Goal: Task Accomplishment & Management: Use online tool/utility

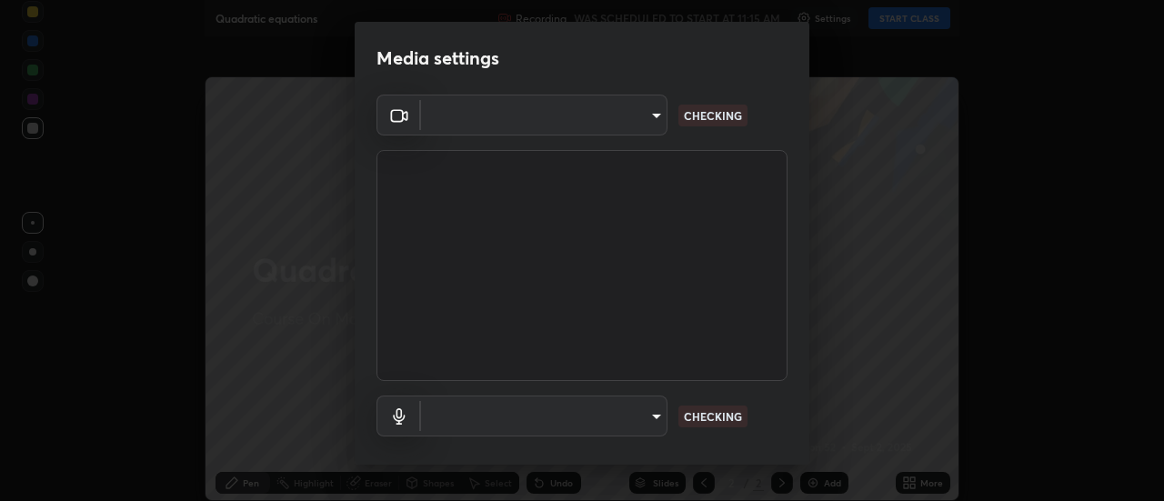
type input "53e04d926baba16f1d8a92ce9a2ff54b9c9f8397c8cc2a903c7551f11558d22a"
type input "default"
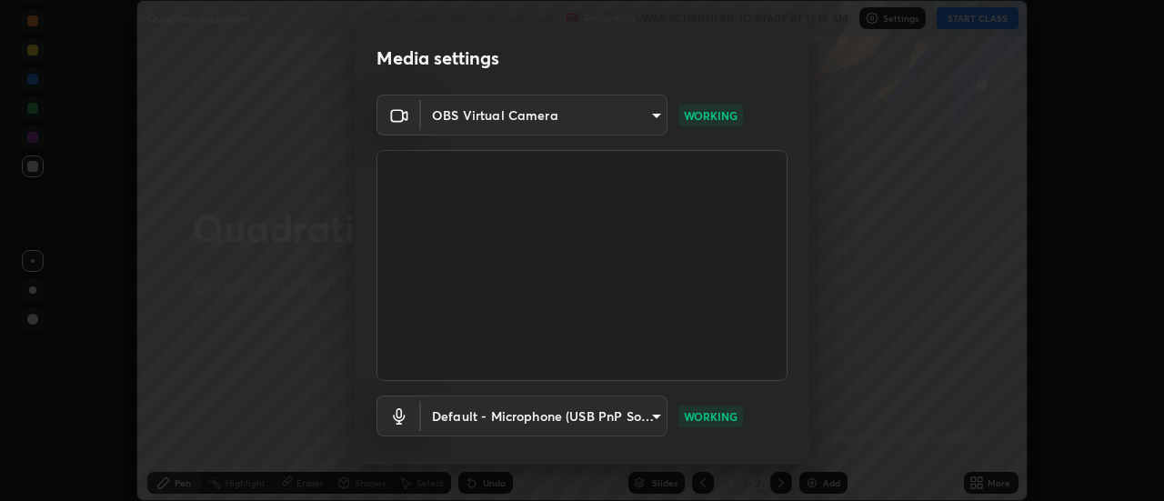
scroll to position [96, 0]
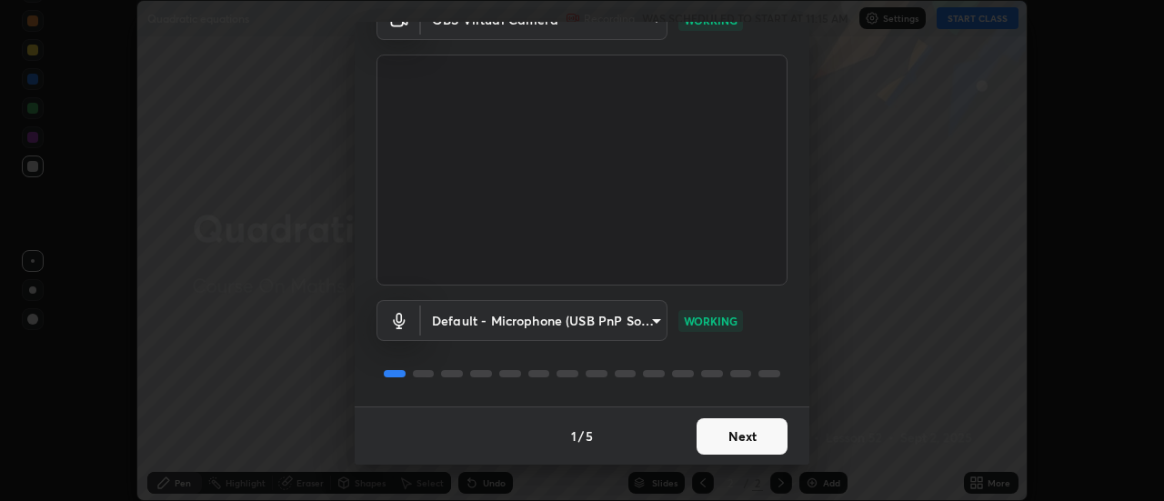
click at [739, 432] on button "Next" at bounding box center [742, 436] width 91 height 36
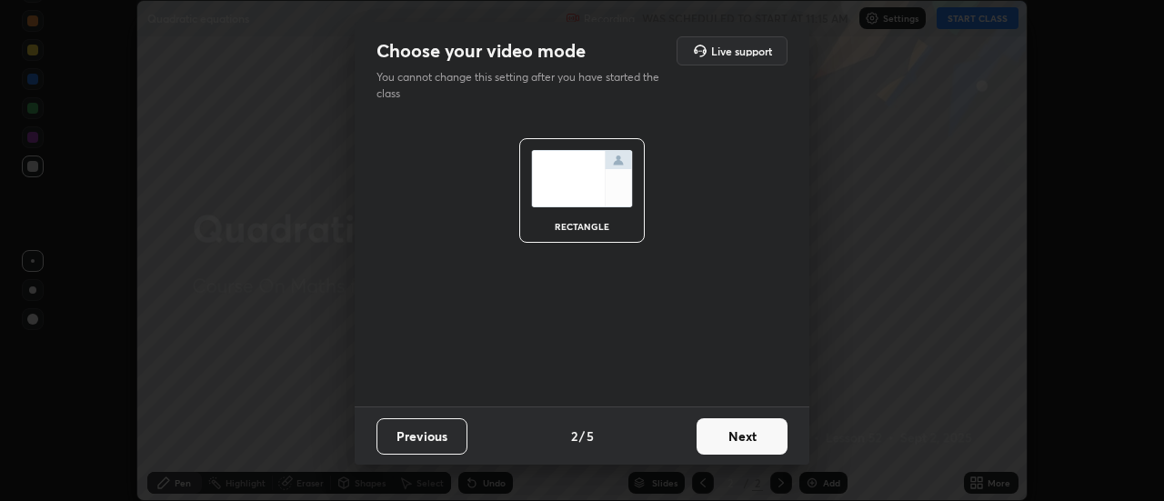
scroll to position [0, 0]
click at [743, 437] on button "Next" at bounding box center [742, 436] width 91 height 36
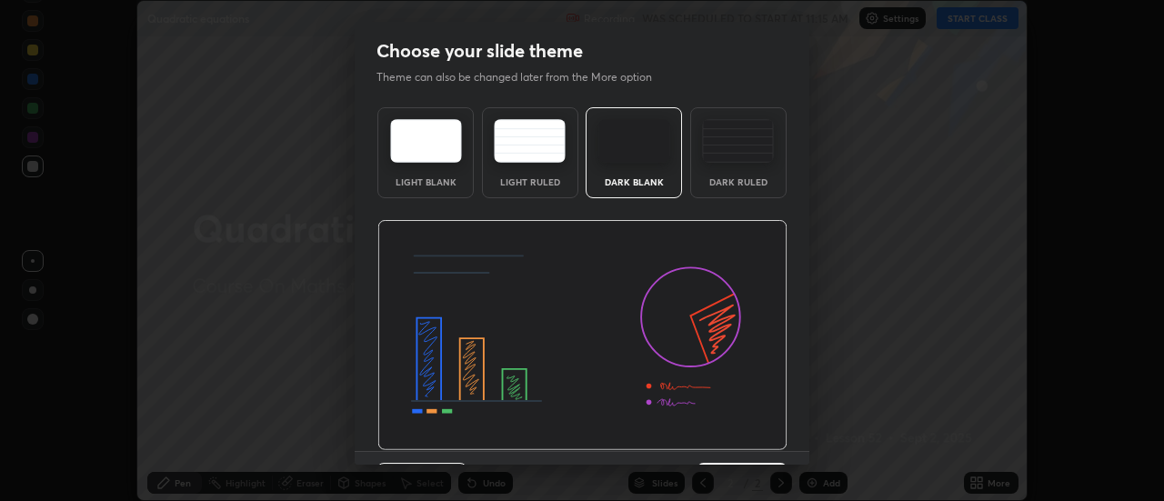
click at [744, 440] on img at bounding box center [583, 335] width 410 height 231
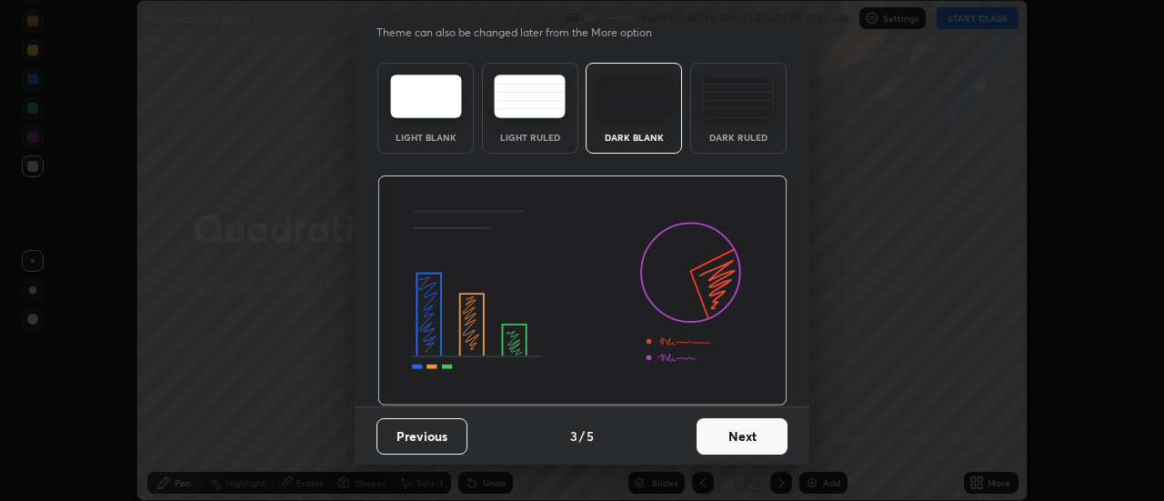
click at [742, 445] on button "Next" at bounding box center [742, 436] width 91 height 36
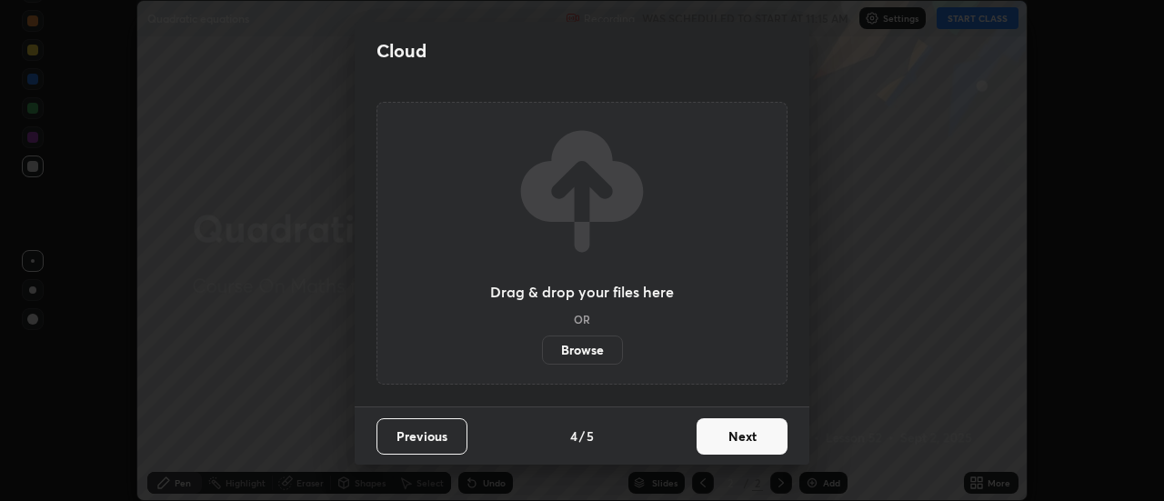
click at [743, 431] on button "Next" at bounding box center [742, 436] width 91 height 36
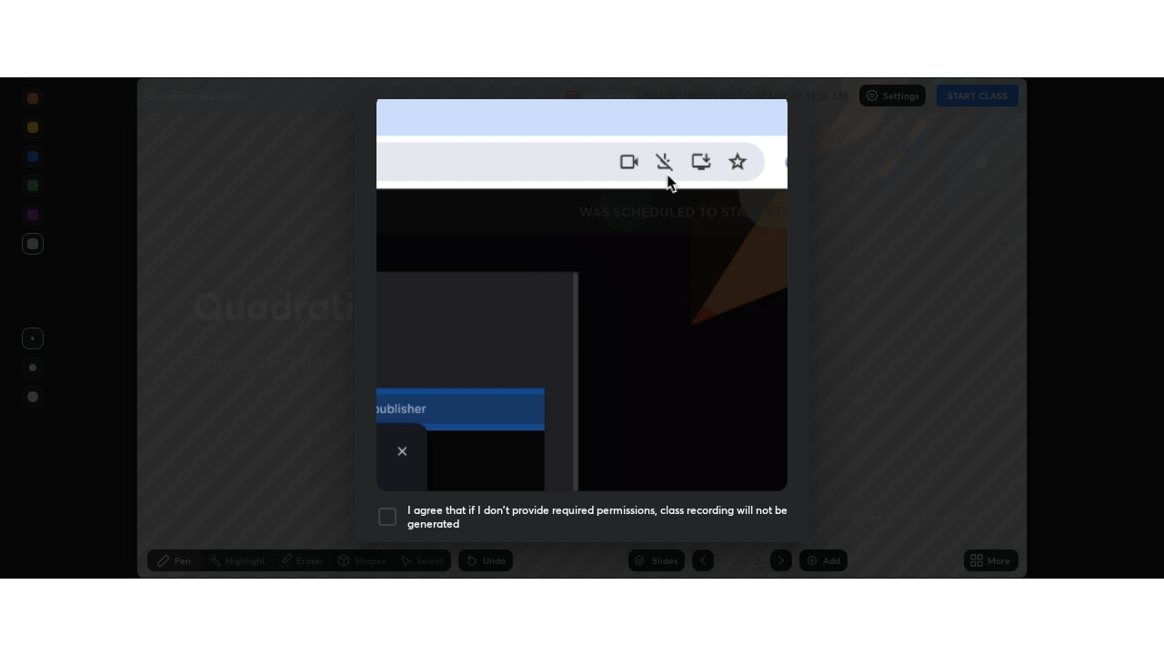
scroll to position [467, 0]
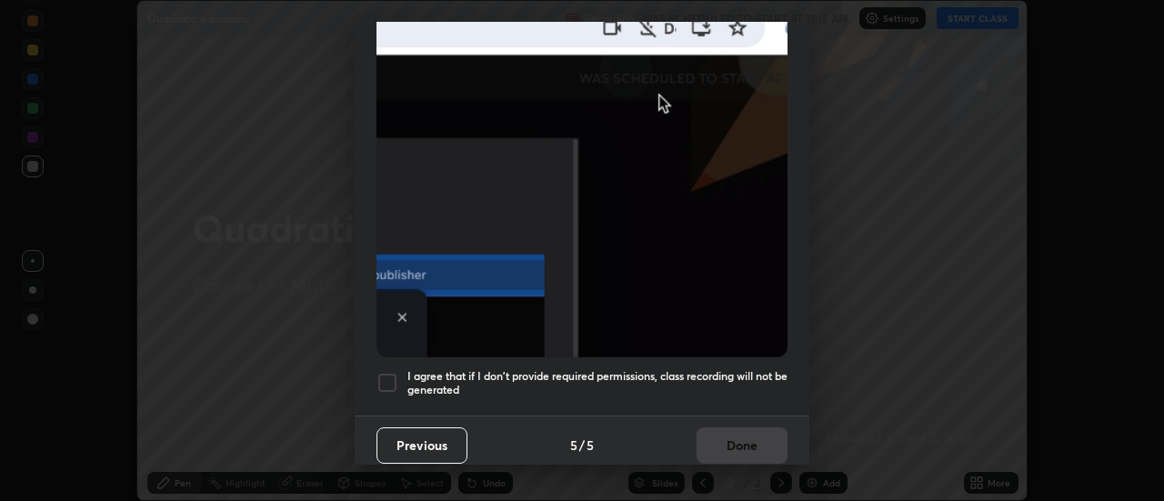
click at [390, 374] on div at bounding box center [388, 383] width 22 height 22
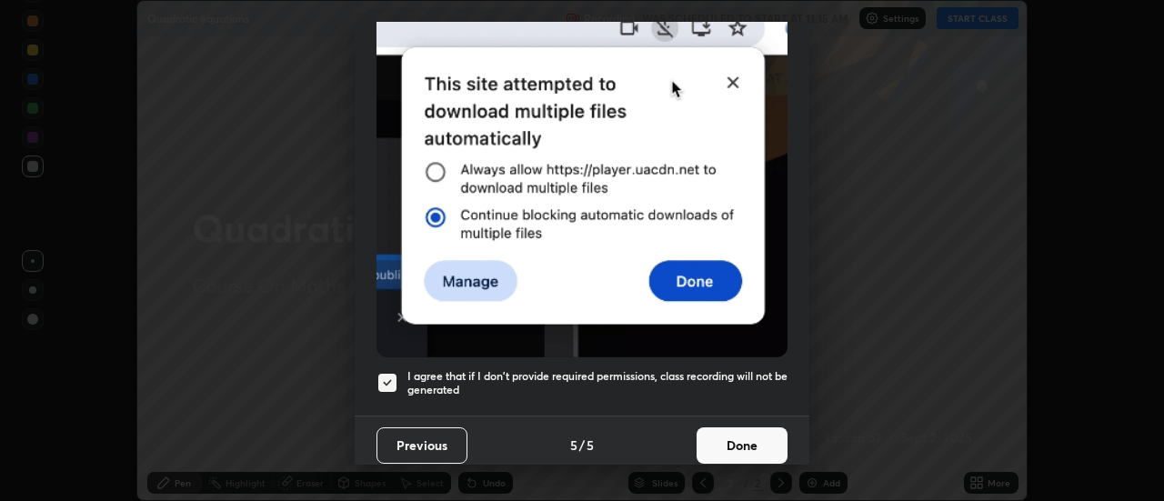
click at [728, 435] on button "Done" at bounding box center [742, 446] width 91 height 36
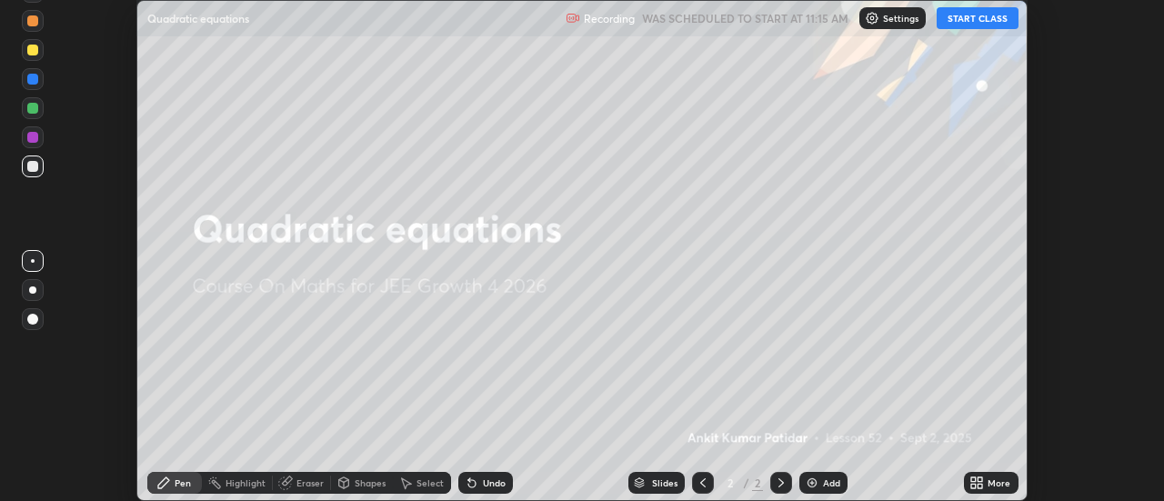
click at [979, 17] on button "START CLASS" at bounding box center [978, 18] width 82 height 22
click at [988, 479] on div "More" at bounding box center [991, 483] width 55 height 22
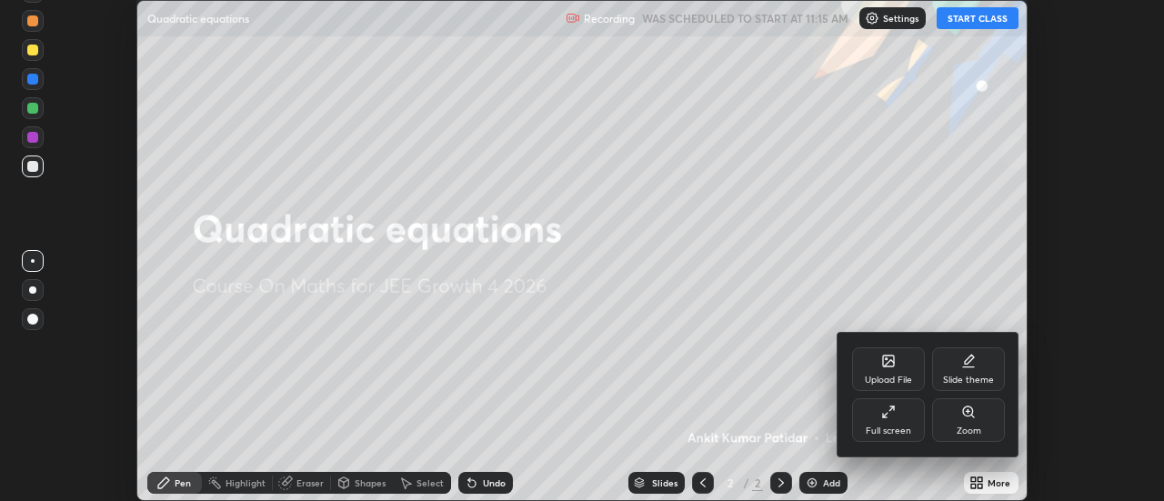
click at [893, 415] on icon at bounding box center [889, 412] width 15 height 15
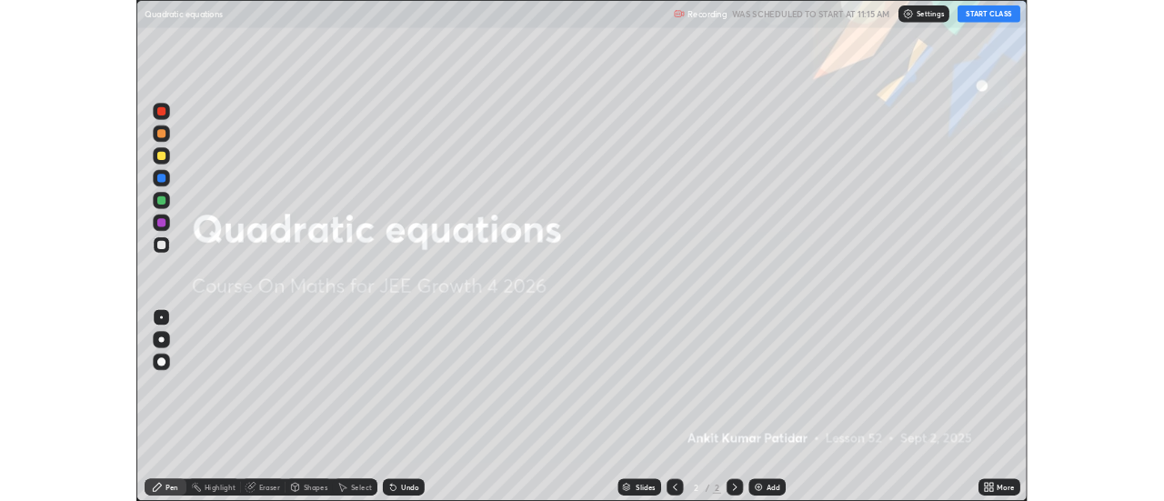
scroll to position [655, 1164]
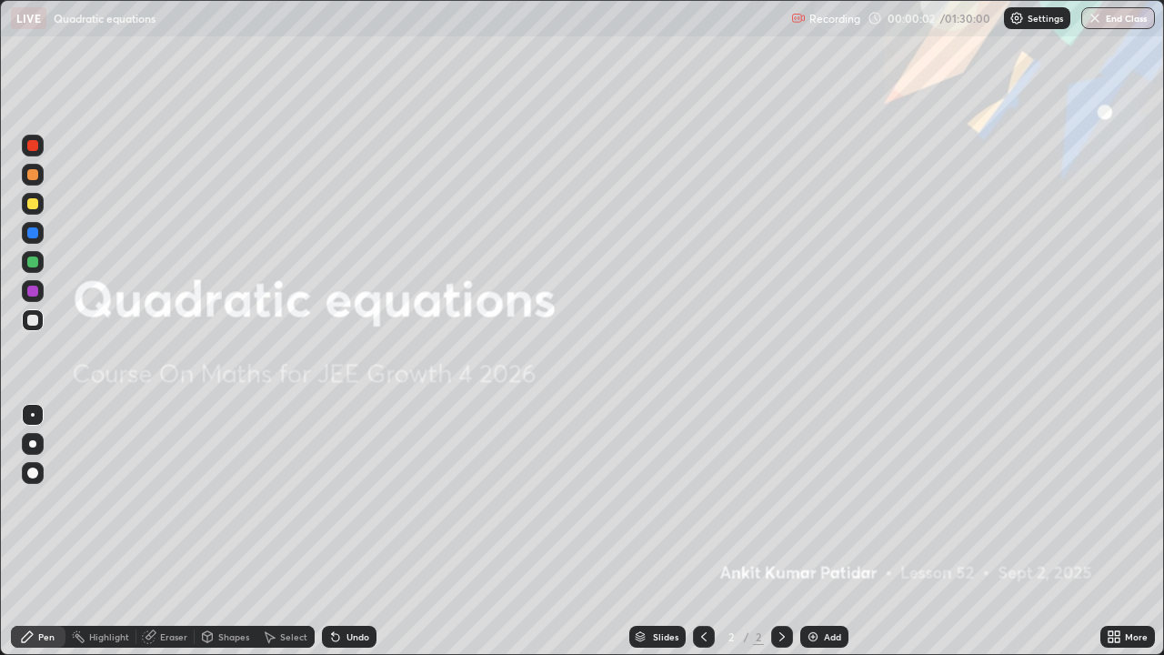
click at [826, 500] on div "Add" at bounding box center [825, 637] width 48 height 22
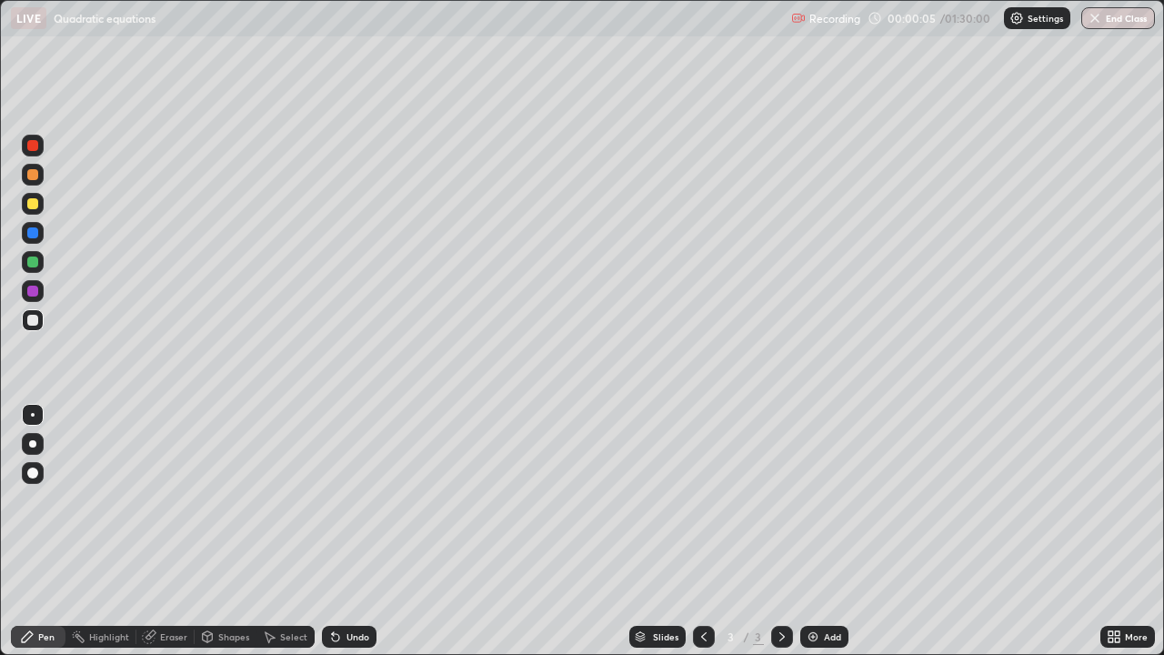
click at [33, 444] on div at bounding box center [32, 443] width 7 height 7
click at [165, 500] on div "Eraser" at bounding box center [173, 636] width 27 height 9
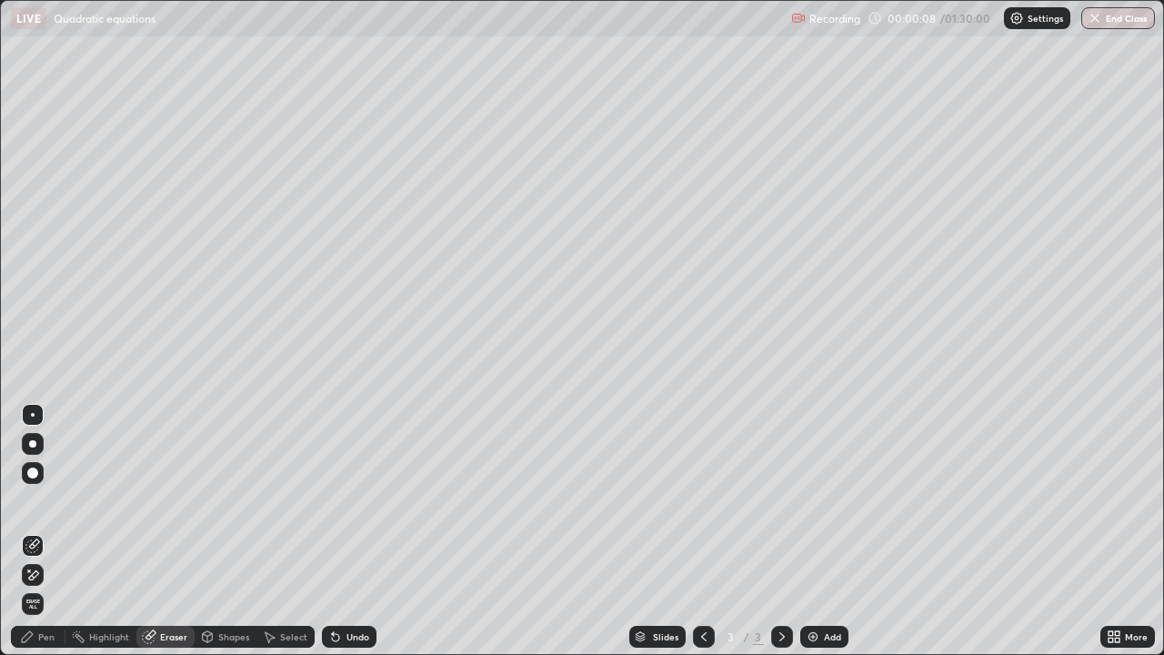
click at [35, 500] on icon at bounding box center [32, 575] width 15 height 15
click at [46, 500] on div "Pen" at bounding box center [46, 636] width 16 height 9
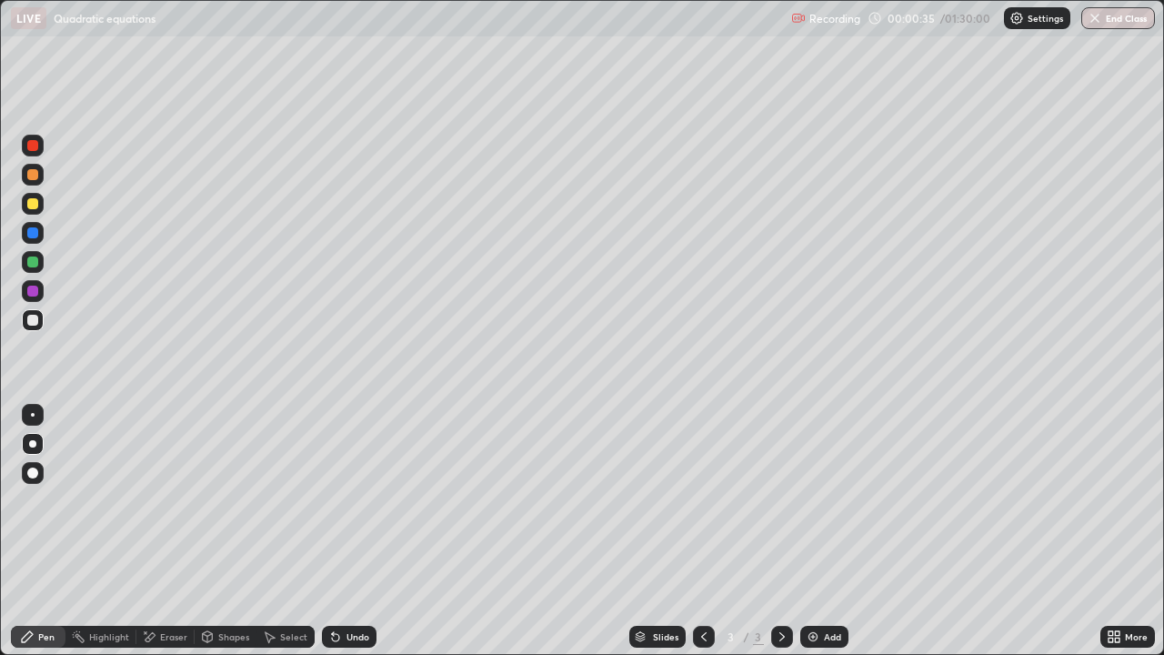
click at [353, 500] on div "Undo" at bounding box center [358, 636] width 23 height 9
click at [352, 500] on div "Undo" at bounding box center [349, 637] width 55 height 22
click at [835, 500] on div "Slides 3 / 3 Add" at bounding box center [739, 637] width 724 height 36
click at [811, 500] on div "Add" at bounding box center [825, 637] width 48 height 22
click at [341, 500] on div "Undo" at bounding box center [349, 637] width 55 height 22
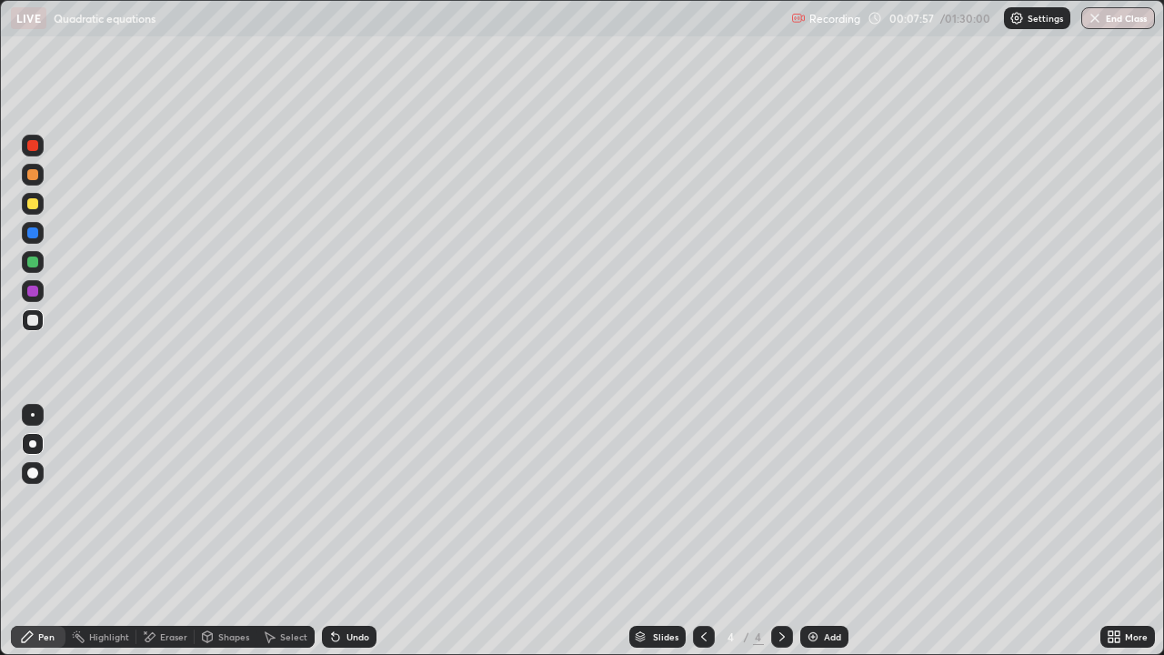
click at [350, 500] on div "Undo" at bounding box center [358, 636] width 23 height 9
click at [162, 500] on div "Eraser" at bounding box center [173, 636] width 27 height 9
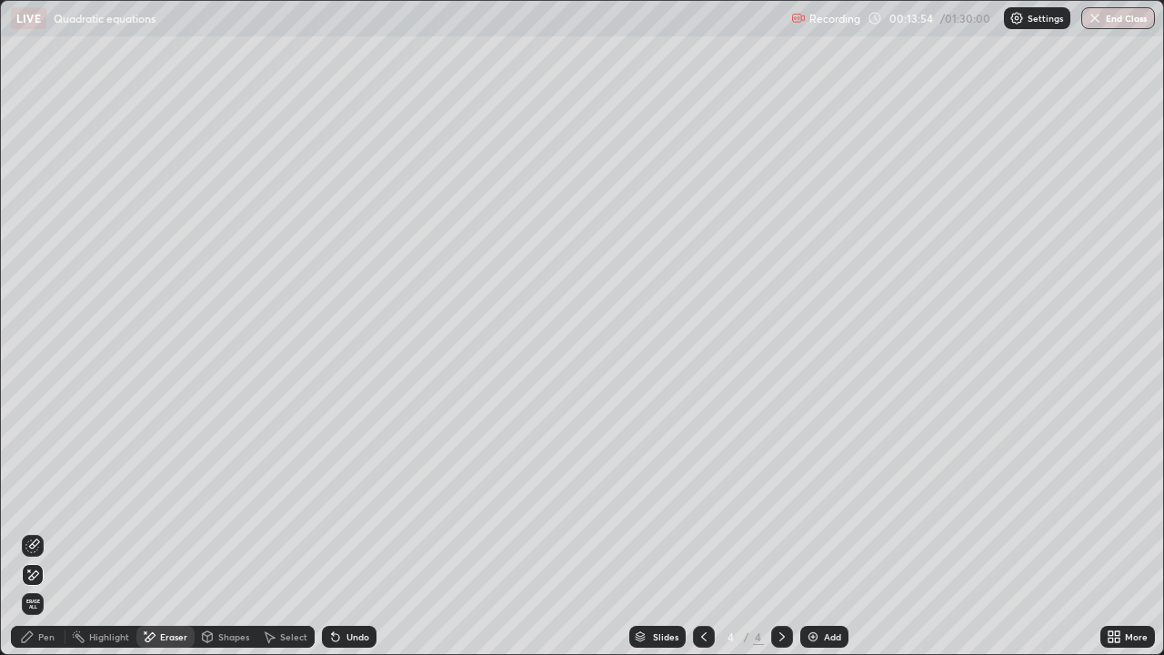
click at [37, 500] on div "Pen" at bounding box center [38, 637] width 55 height 22
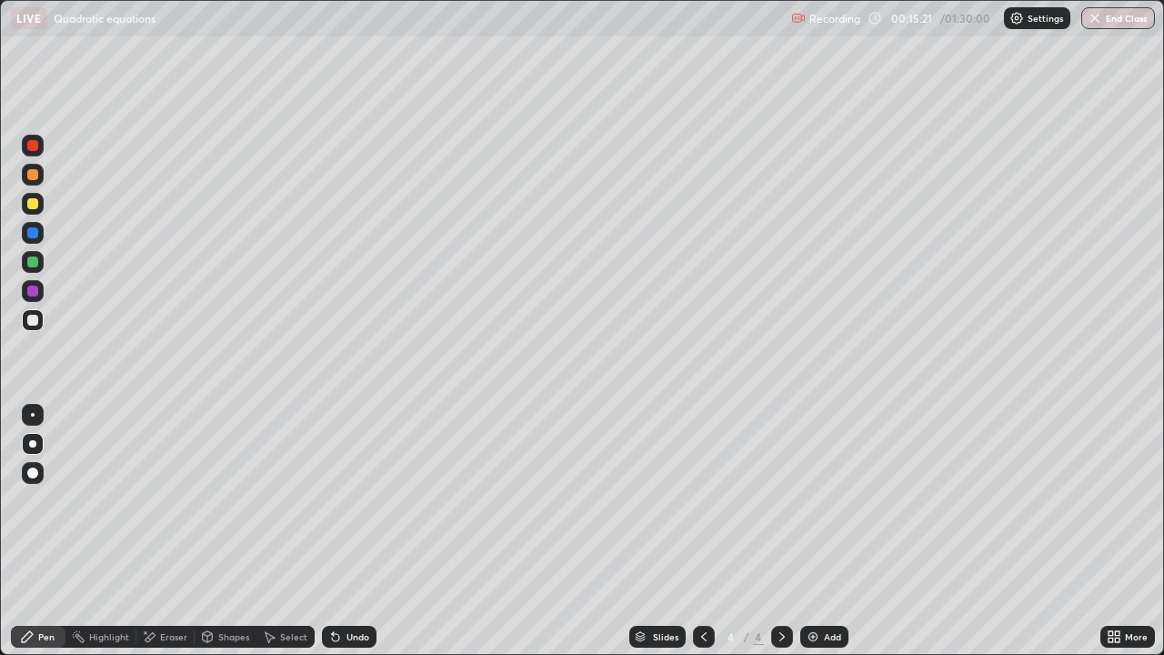
click at [824, 500] on div "Add" at bounding box center [832, 636] width 17 height 9
click at [168, 500] on div "Eraser" at bounding box center [173, 636] width 27 height 9
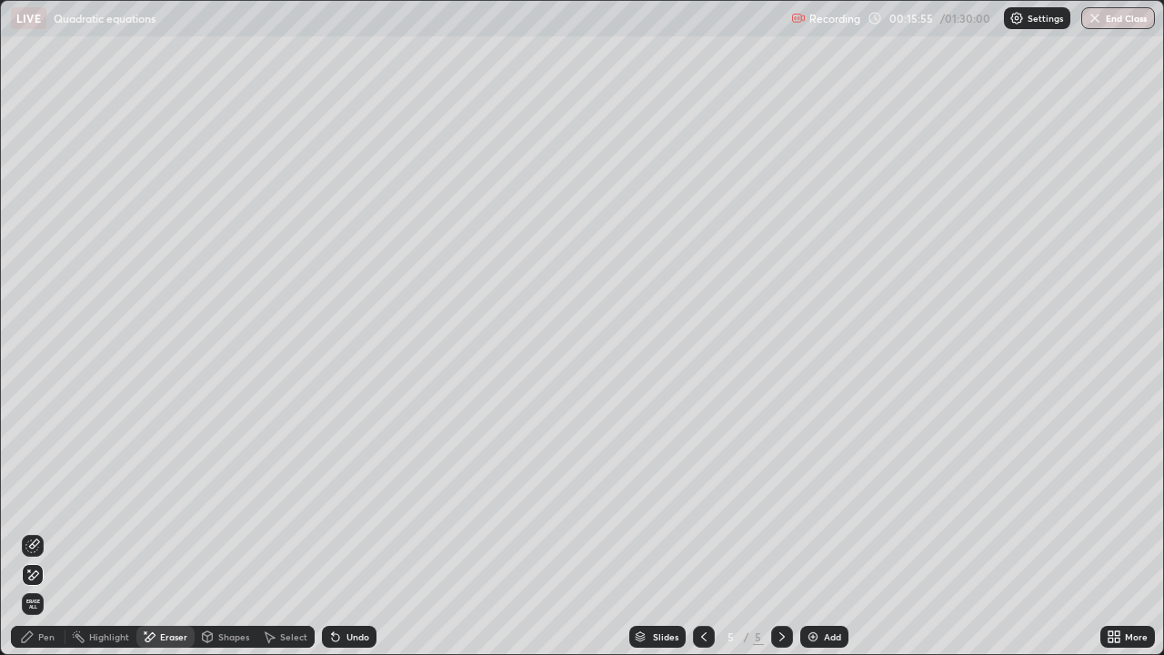
click at [51, 500] on div "Pen" at bounding box center [38, 637] width 55 height 22
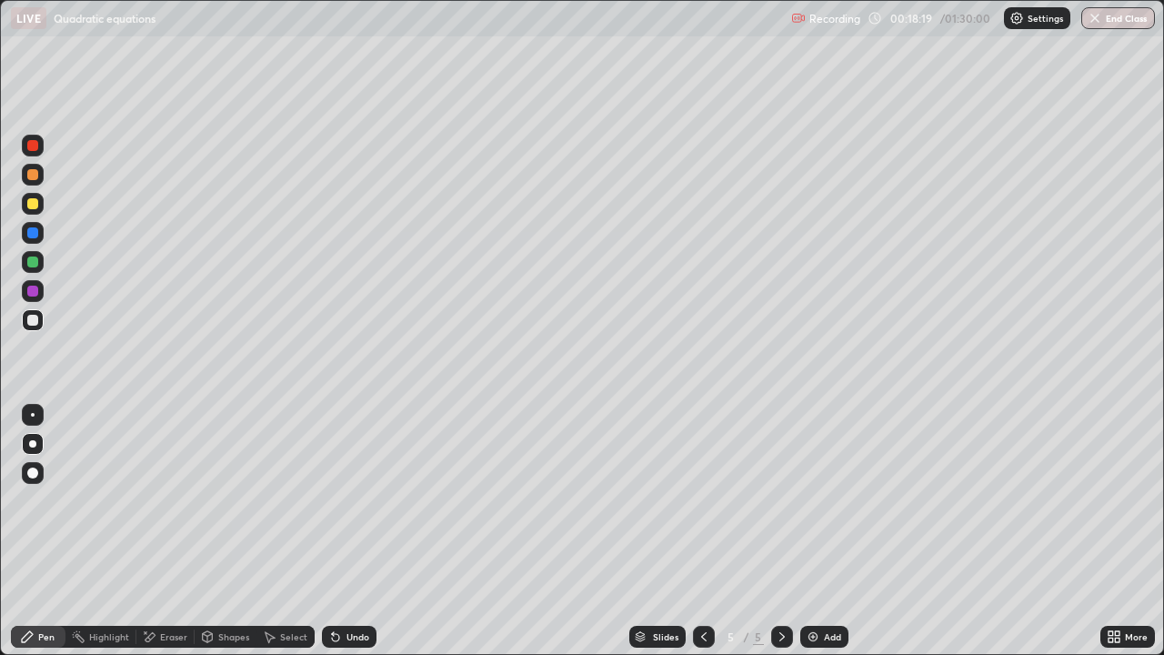
click at [339, 500] on icon at bounding box center [335, 637] width 15 height 15
click at [700, 500] on icon at bounding box center [704, 637] width 15 height 15
click at [702, 500] on icon at bounding box center [703, 636] width 5 height 9
click at [779, 500] on icon at bounding box center [782, 637] width 15 height 15
click at [702, 500] on icon at bounding box center [704, 637] width 15 height 15
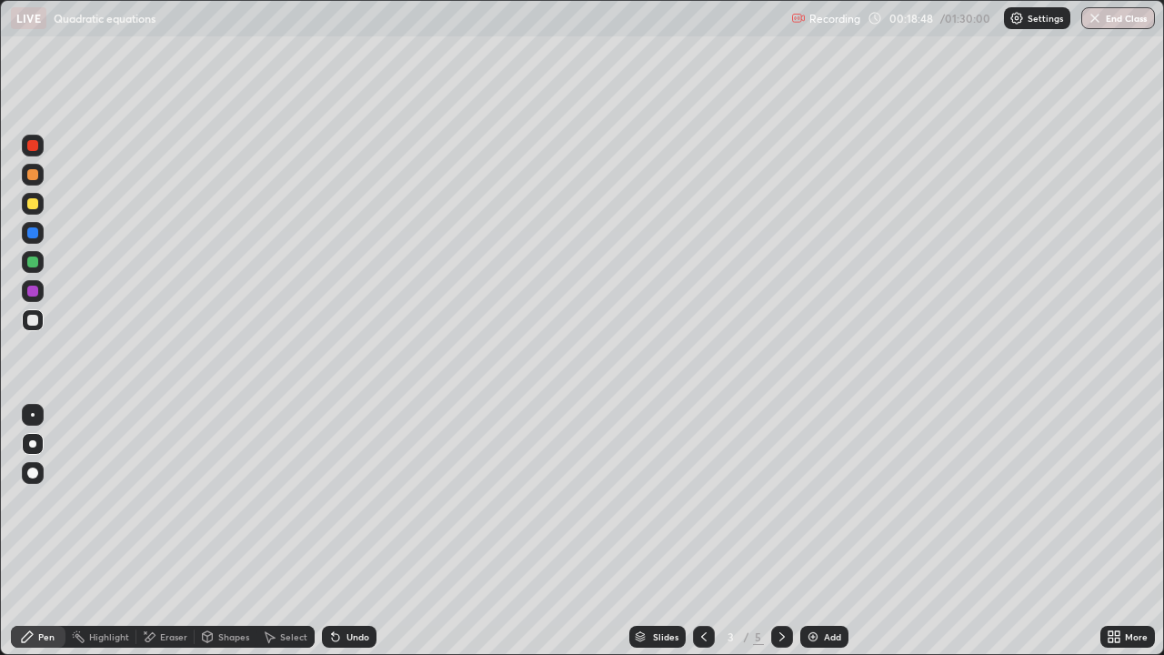
click at [781, 500] on icon at bounding box center [782, 637] width 15 height 15
click at [779, 500] on icon at bounding box center [782, 637] width 15 height 15
click at [831, 500] on div "Add" at bounding box center [832, 636] width 17 height 9
click at [701, 500] on icon at bounding box center [704, 637] width 15 height 15
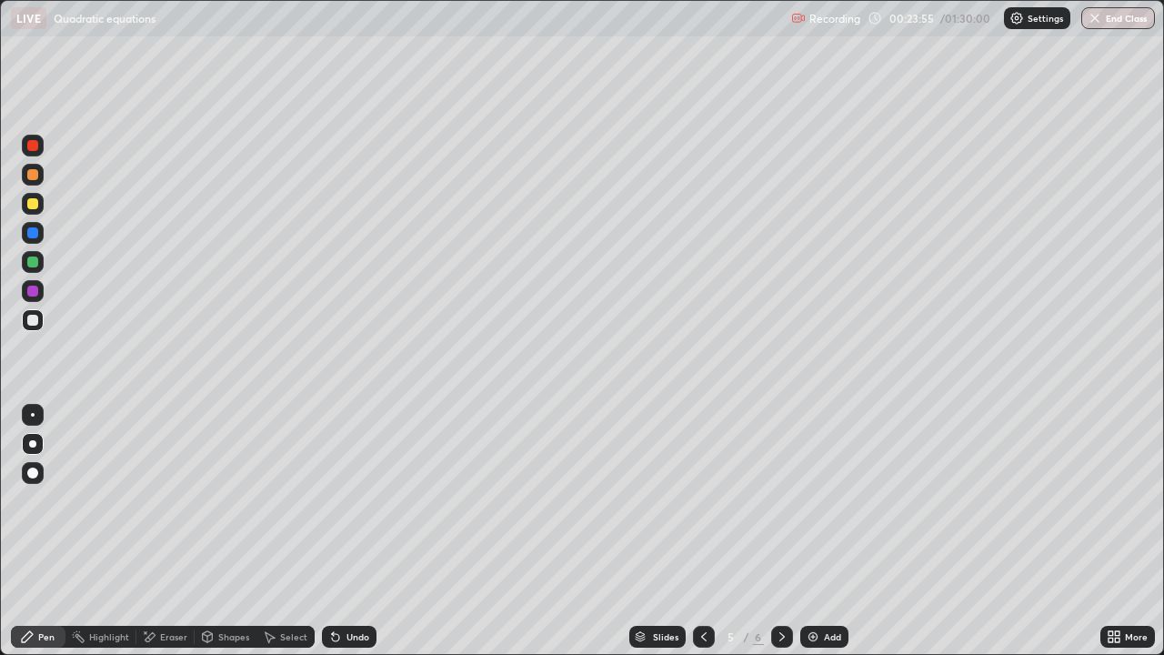
click at [781, 500] on icon at bounding box center [782, 637] width 15 height 15
click at [819, 500] on img at bounding box center [813, 637] width 15 height 15
click at [33, 205] on div at bounding box center [32, 203] width 11 height 11
click at [817, 500] on img at bounding box center [813, 637] width 15 height 15
click at [42, 319] on div at bounding box center [33, 320] width 22 height 22
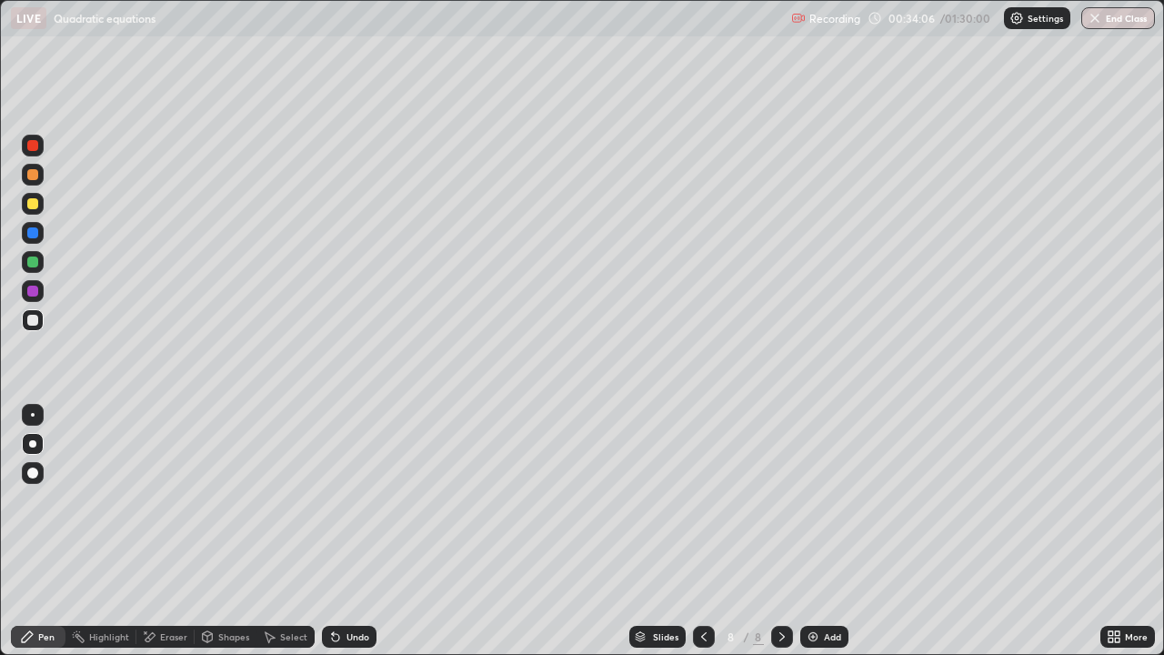
click at [34, 204] on div at bounding box center [32, 203] width 11 height 11
click at [354, 500] on div "Undo" at bounding box center [358, 636] width 23 height 9
click at [163, 500] on div "Eraser" at bounding box center [165, 637] width 58 height 22
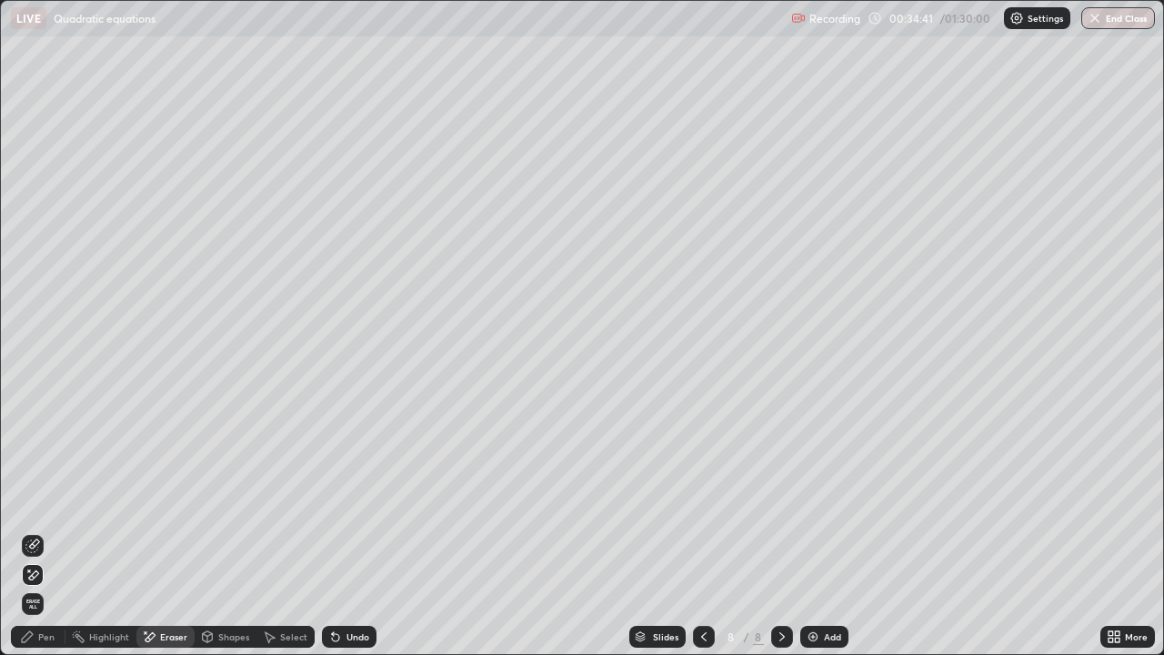
click at [51, 500] on div "Pen" at bounding box center [46, 636] width 16 height 9
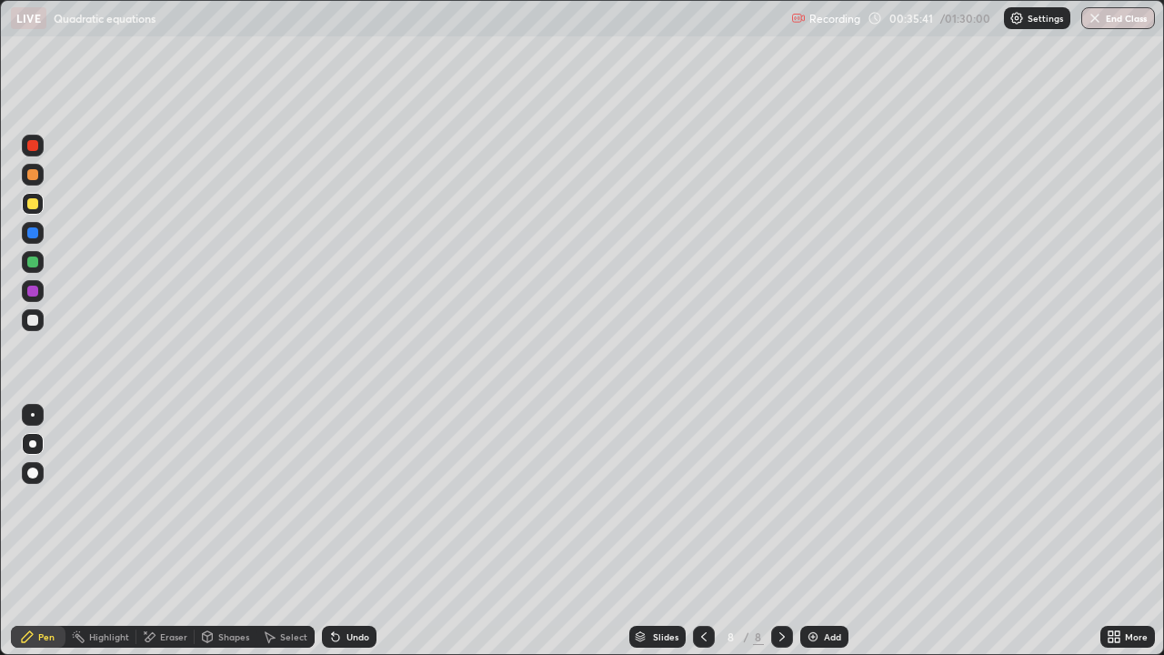
click at [167, 500] on div "Eraser" at bounding box center [173, 636] width 27 height 9
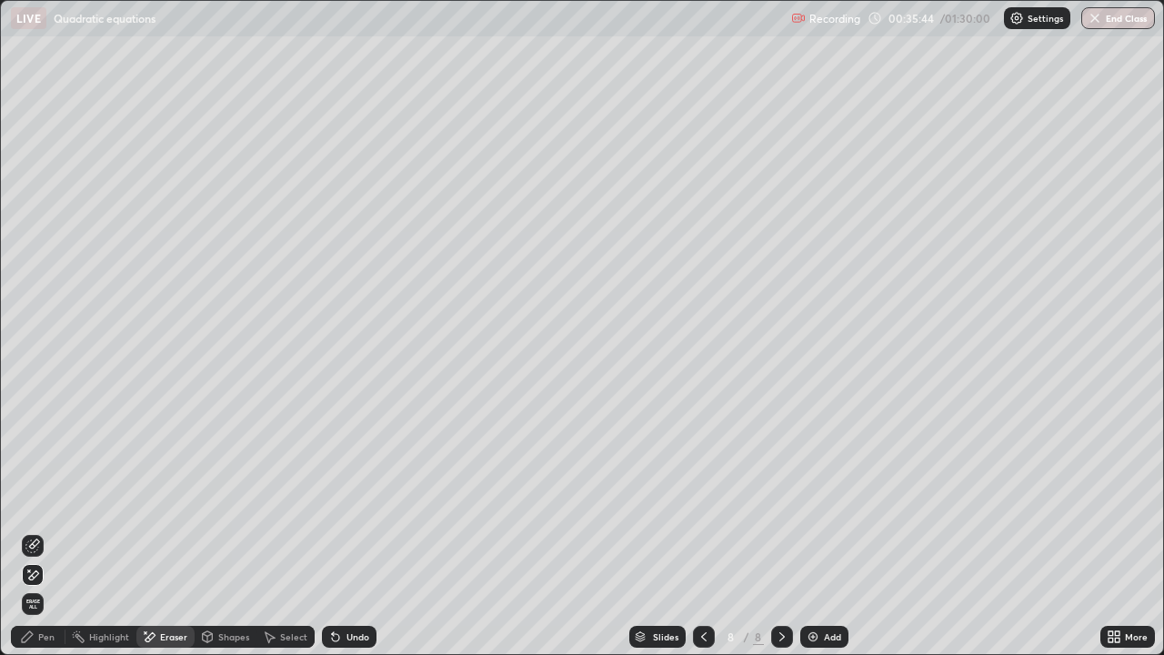
click at [56, 500] on div "Pen" at bounding box center [38, 637] width 55 height 22
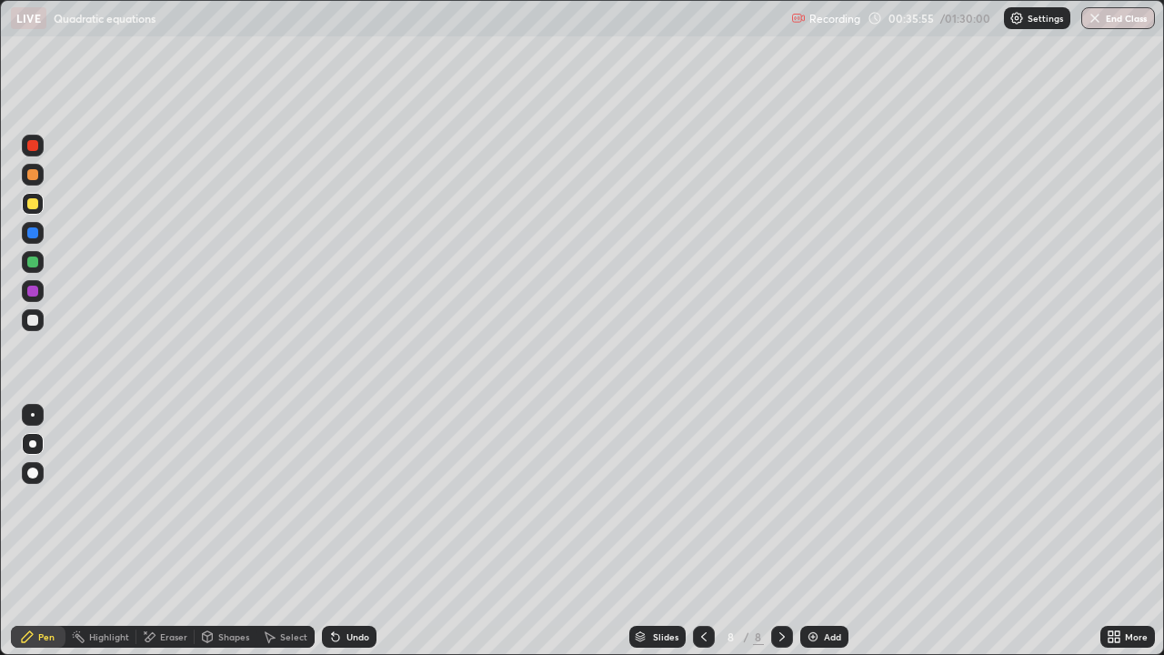
click at [343, 500] on div "Undo" at bounding box center [349, 637] width 55 height 22
click at [831, 500] on div "Add" at bounding box center [832, 636] width 17 height 9
click at [34, 315] on div at bounding box center [32, 320] width 11 height 11
click at [171, 500] on div "Eraser" at bounding box center [173, 636] width 27 height 9
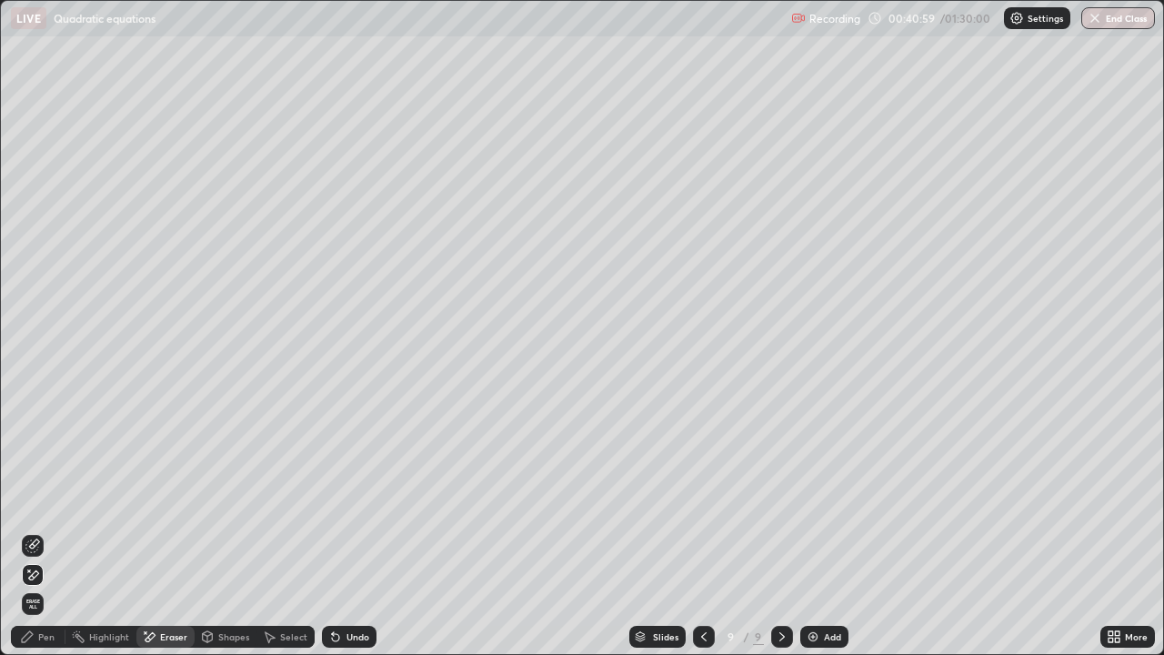
click at [38, 500] on div "Pen" at bounding box center [46, 636] width 16 height 9
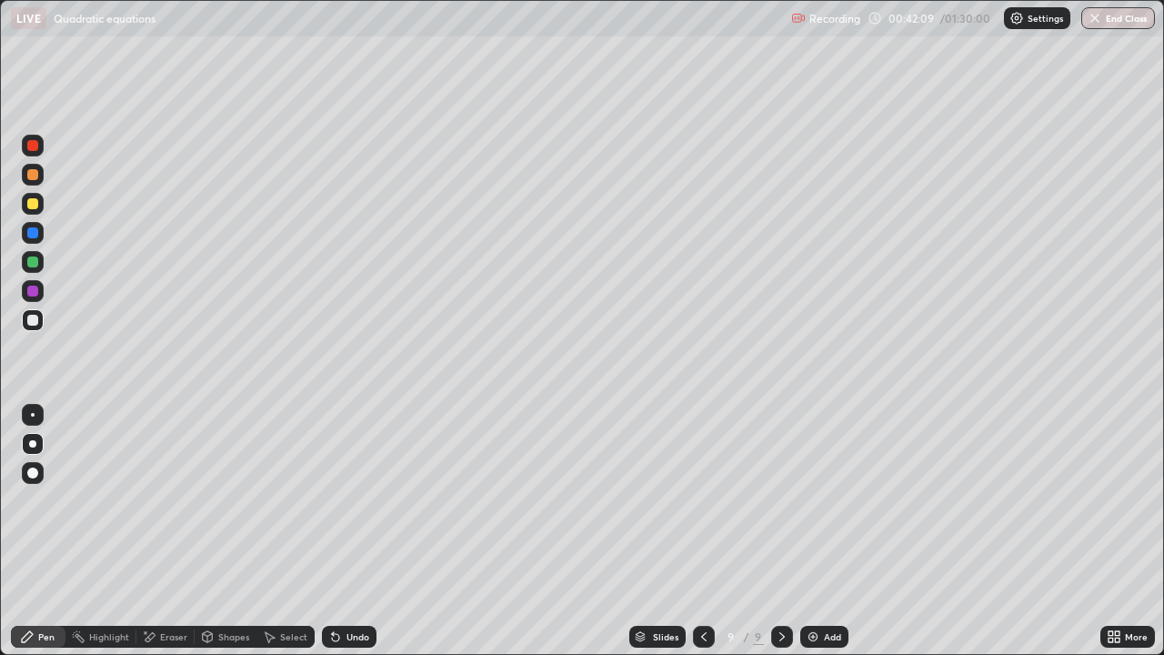
click at [33, 207] on div at bounding box center [32, 203] width 11 height 11
click at [704, 500] on icon at bounding box center [703, 636] width 5 height 9
click at [704, 500] on icon at bounding box center [704, 637] width 15 height 15
click at [701, 500] on icon at bounding box center [703, 636] width 5 height 9
click at [702, 500] on icon at bounding box center [704, 637] width 15 height 15
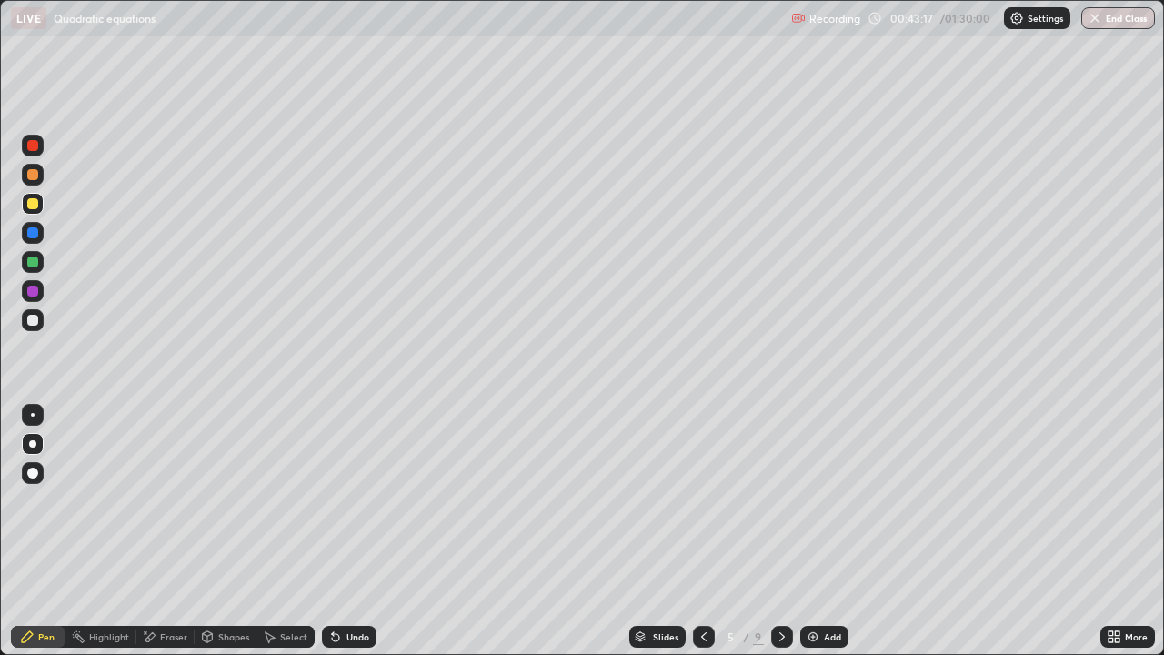
click at [700, 500] on icon at bounding box center [704, 637] width 15 height 15
click at [702, 500] on icon at bounding box center [704, 637] width 15 height 15
click at [781, 500] on icon at bounding box center [782, 636] width 5 height 9
click at [781, 500] on icon at bounding box center [782, 637] width 15 height 15
click at [781, 500] on icon at bounding box center [782, 636] width 5 height 9
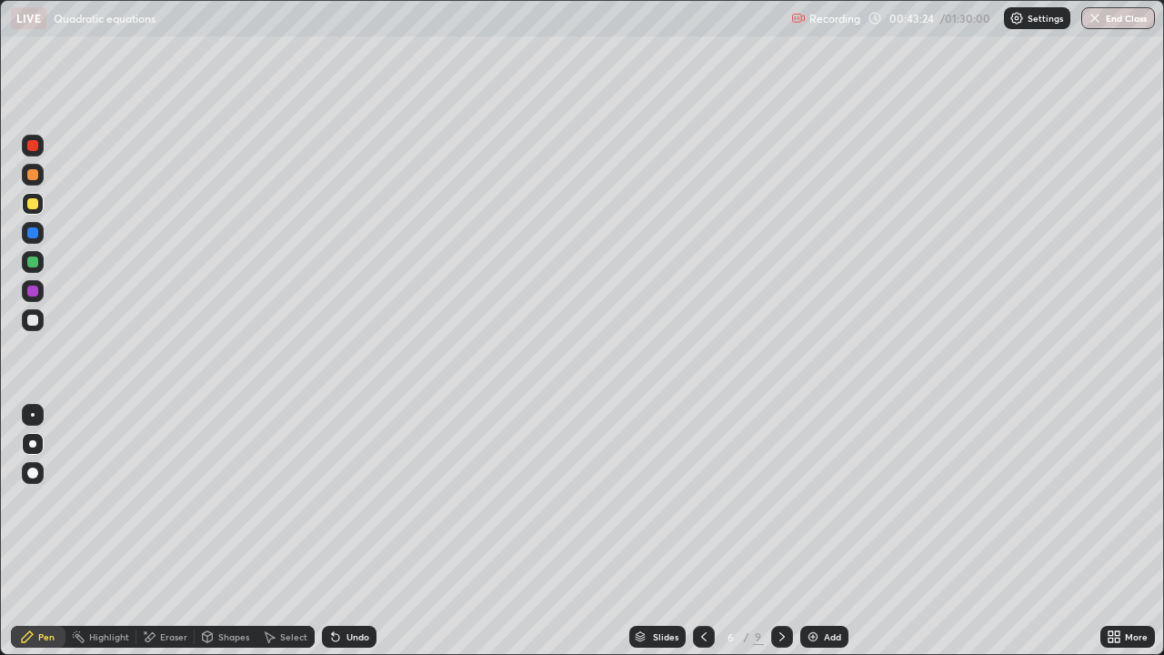
click at [779, 500] on icon at bounding box center [782, 637] width 15 height 15
click at [780, 500] on icon at bounding box center [782, 637] width 15 height 15
click at [781, 500] on icon at bounding box center [782, 637] width 15 height 15
click at [779, 500] on icon at bounding box center [782, 637] width 15 height 15
click at [160, 500] on div "Eraser" at bounding box center [173, 636] width 27 height 9
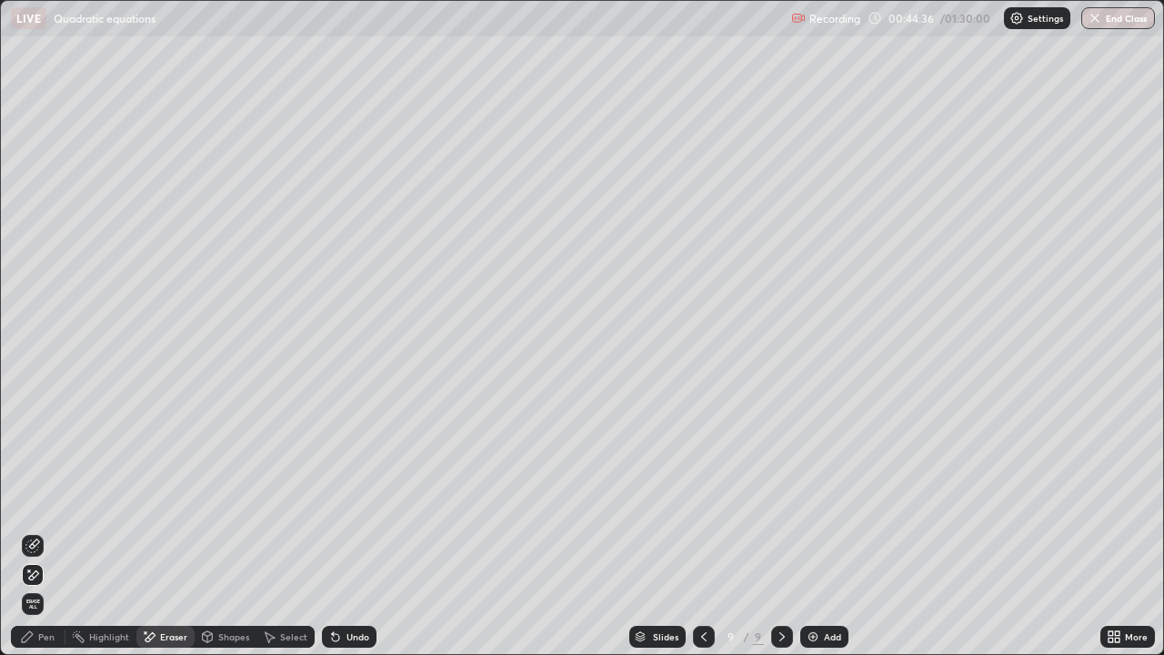
click at [38, 500] on div "Pen" at bounding box center [46, 636] width 16 height 9
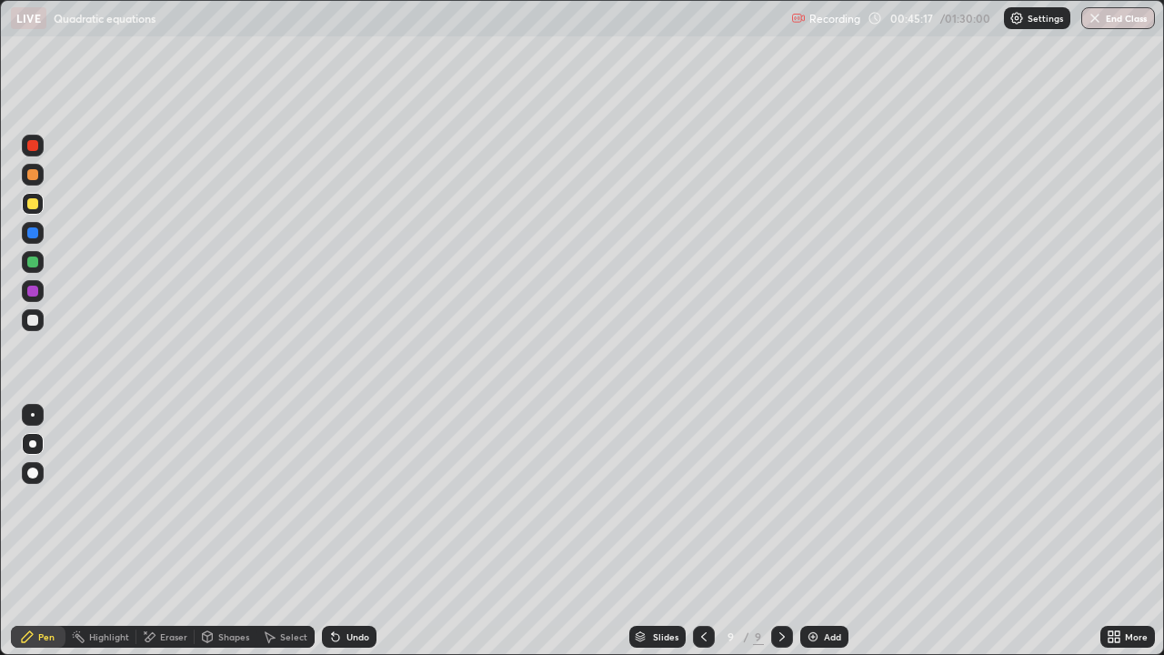
click at [824, 500] on div "Add" at bounding box center [832, 636] width 17 height 9
click at [31, 315] on div at bounding box center [32, 320] width 11 height 11
click at [32, 203] on div at bounding box center [32, 203] width 11 height 11
click at [815, 500] on img at bounding box center [813, 637] width 15 height 15
click at [700, 500] on div at bounding box center [704, 637] width 22 height 22
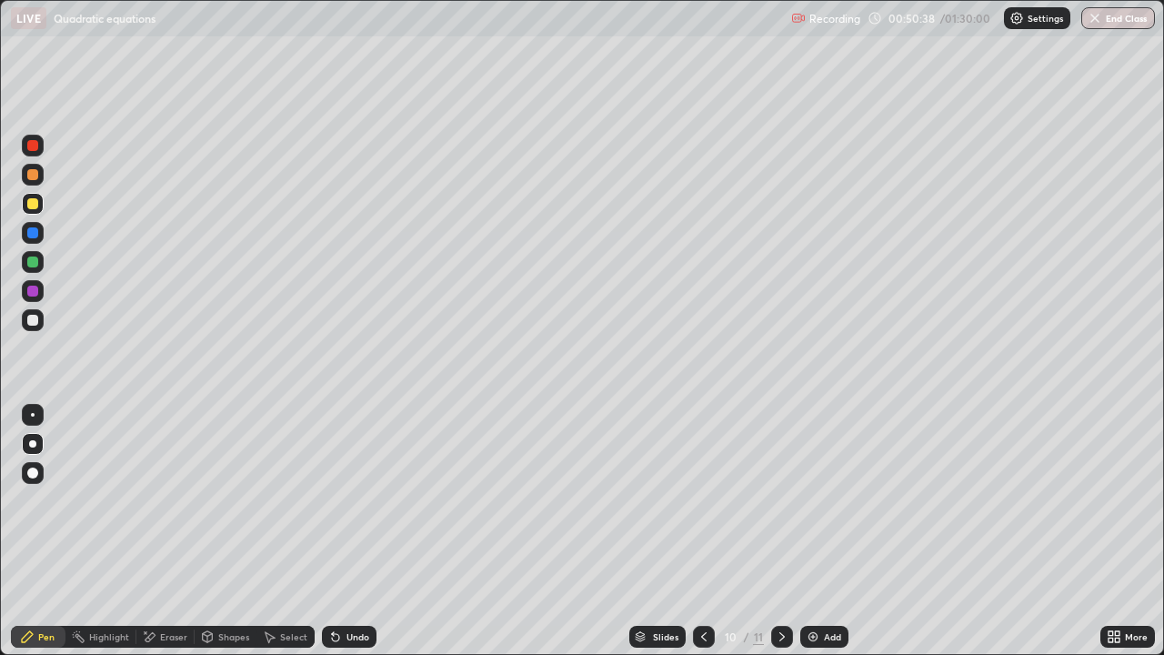
click at [779, 500] on icon at bounding box center [782, 637] width 15 height 15
click at [700, 500] on icon at bounding box center [704, 637] width 15 height 15
click at [779, 500] on icon at bounding box center [782, 637] width 15 height 15
click at [160, 500] on div "Eraser" at bounding box center [173, 636] width 27 height 9
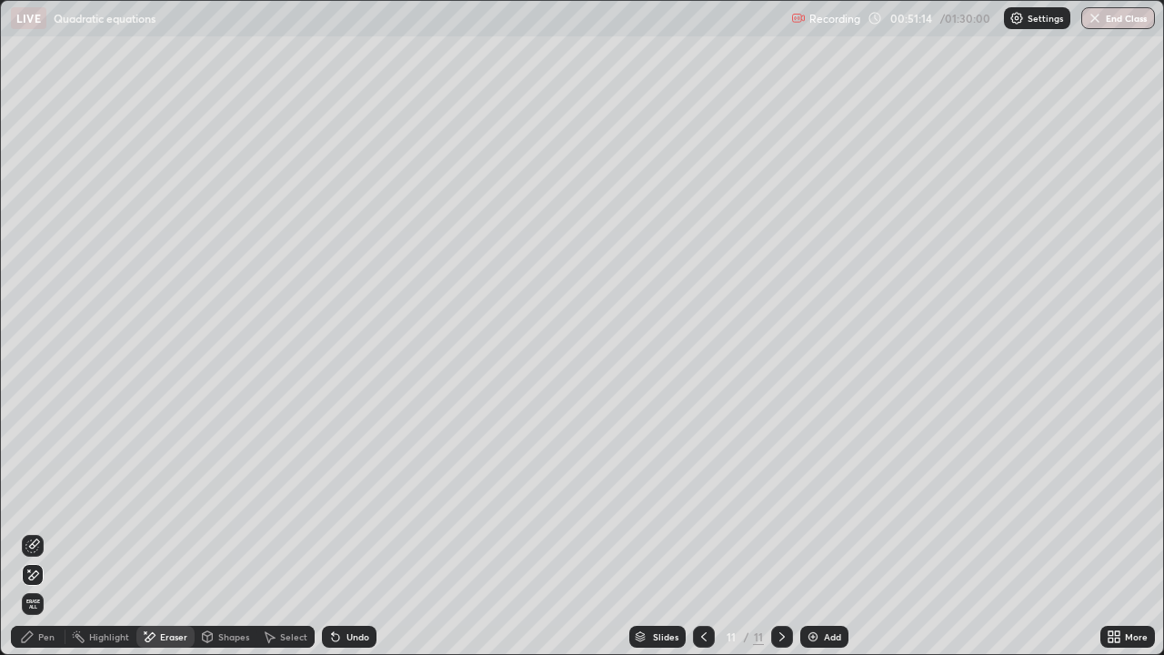
click at [46, 500] on div "Pen" at bounding box center [46, 636] width 16 height 9
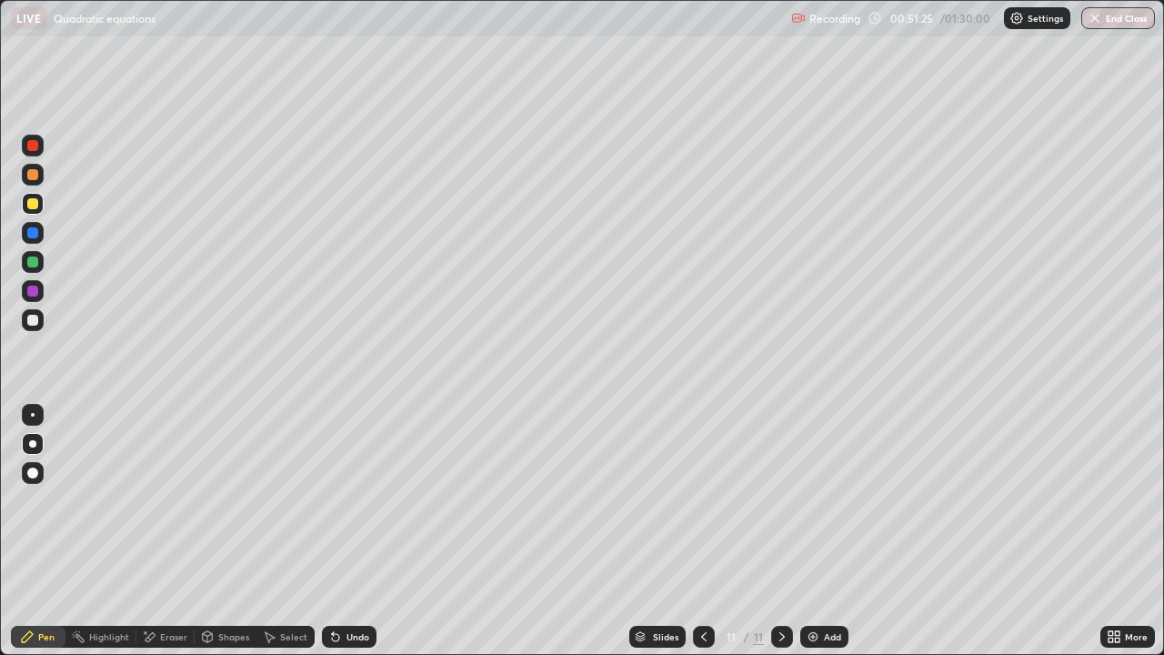
click at [700, 500] on icon at bounding box center [704, 637] width 15 height 15
click at [775, 500] on icon at bounding box center [782, 637] width 15 height 15
click at [164, 500] on div "Eraser" at bounding box center [173, 636] width 27 height 9
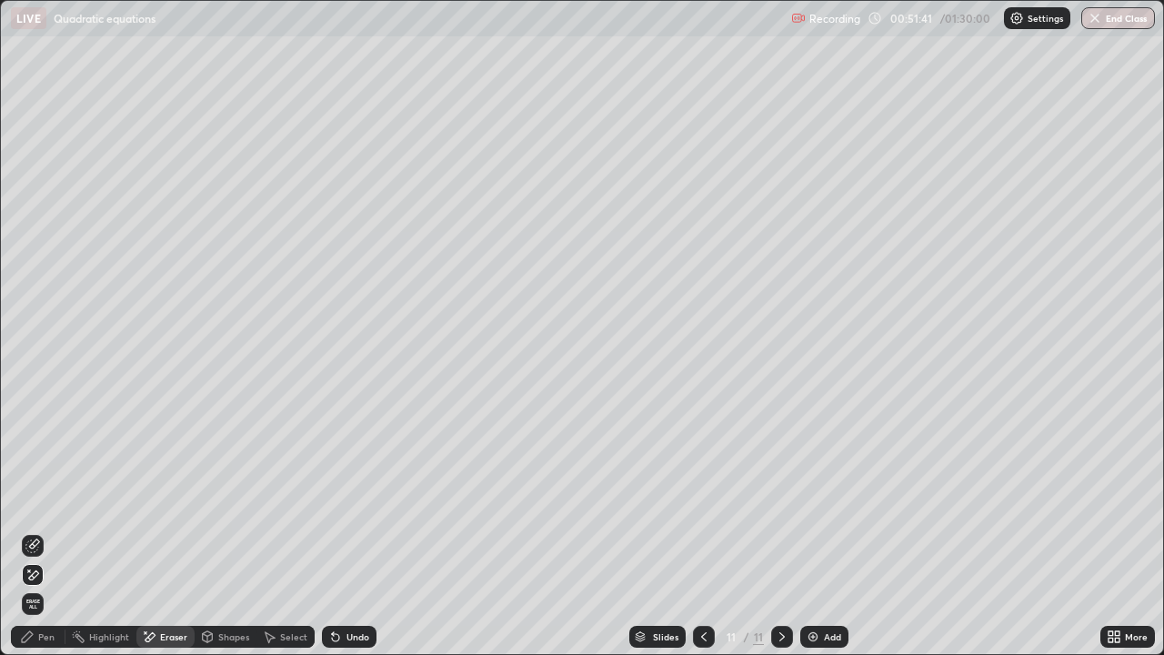
click at [53, 500] on div "Pen" at bounding box center [46, 636] width 16 height 9
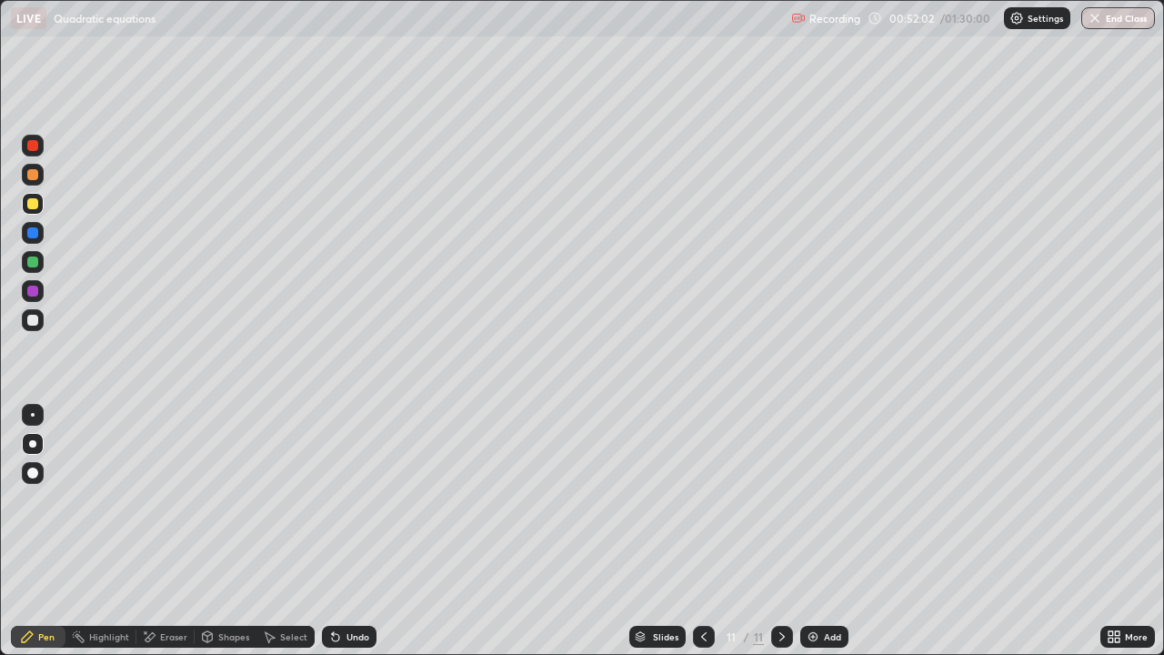
click at [703, 500] on icon at bounding box center [704, 637] width 15 height 15
click at [781, 500] on icon at bounding box center [782, 637] width 15 height 15
click at [166, 500] on div "Eraser" at bounding box center [173, 636] width 27 height 9
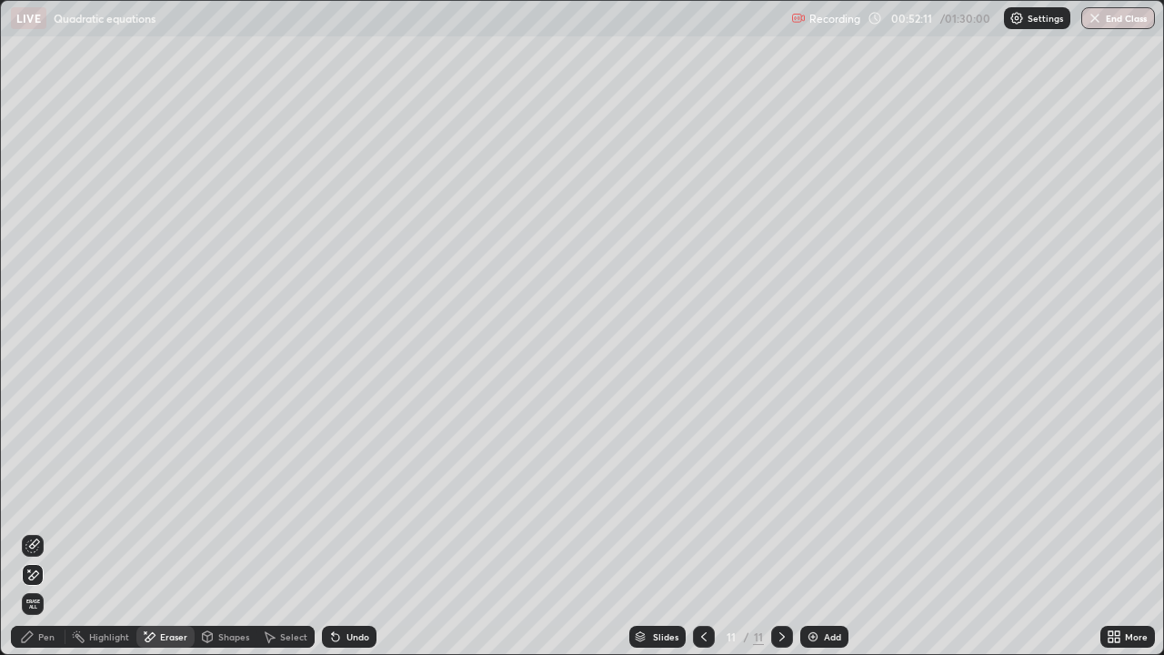
click at [46, 500] on div "Pen" at bounding box center [46, 636] width 16 height 9
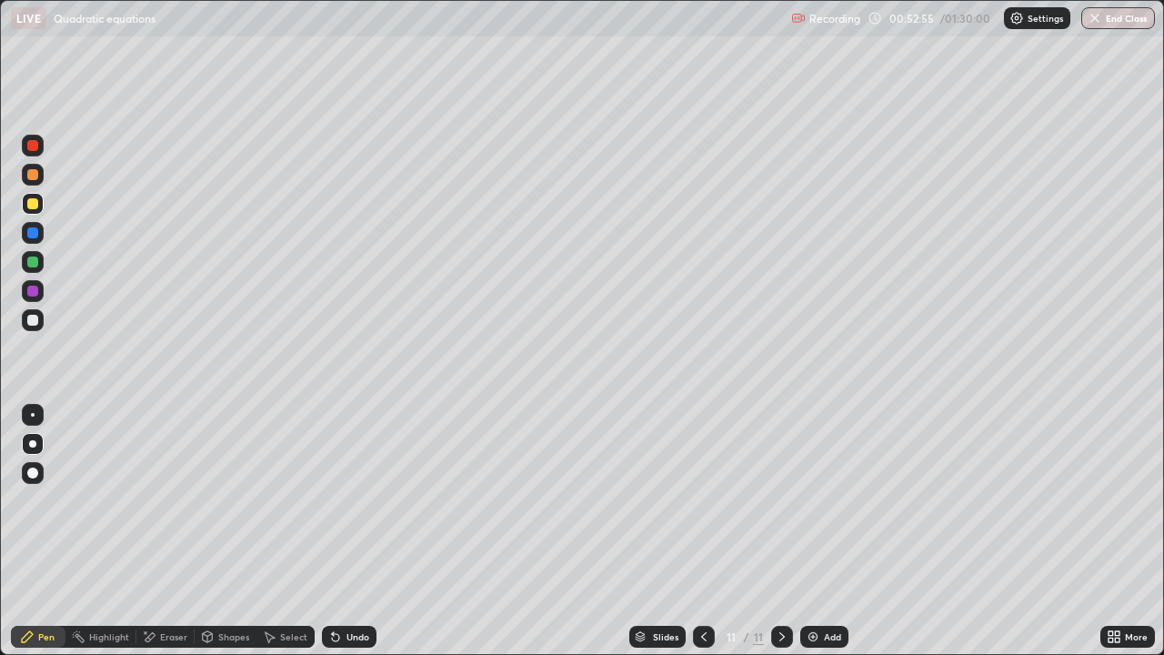
click at [702, 500] on icon at bounding box center [703, 636] width 5 height 9
click at [32, 321] on div at bounding box center [32, 320] width 11 height 11
click at [778, 500] on icon at bounding box center [782, 637] width 15 height 15
click at [700, 500] on icon at bounding box center [704, 637] width 15 height 15
click at [781, 500] on icon at bounding box center [782, 637] width 15 height 15
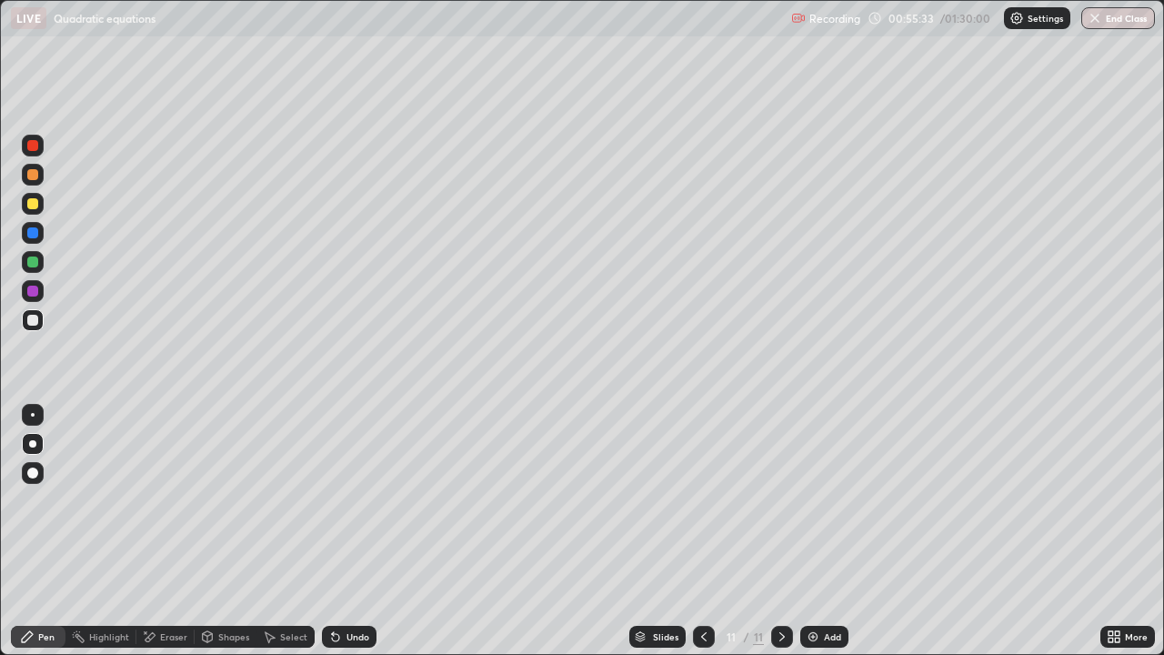
click at [820, 500] on div "Add" at bounding box center [825, 637] width 48 height 22
click at [153, 500] on div "Eraser" at bounding box center [165, 637] width 58 height 22
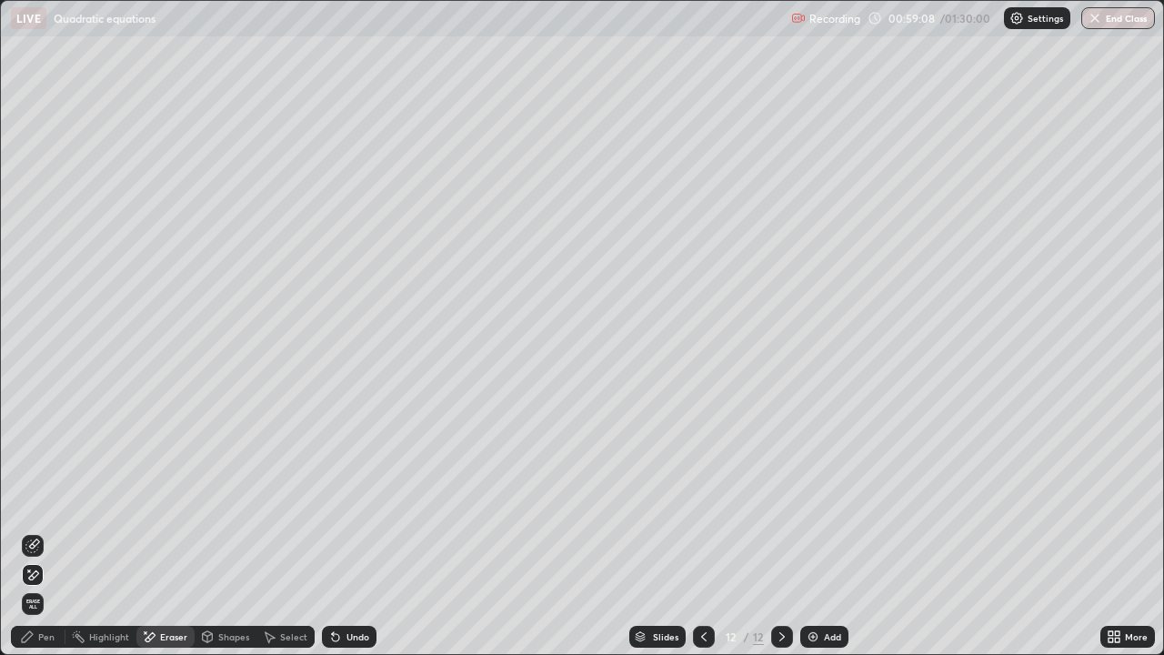
click at [39, 500] on div "Pen" at bounding box center [46, 636] width 16 height 9
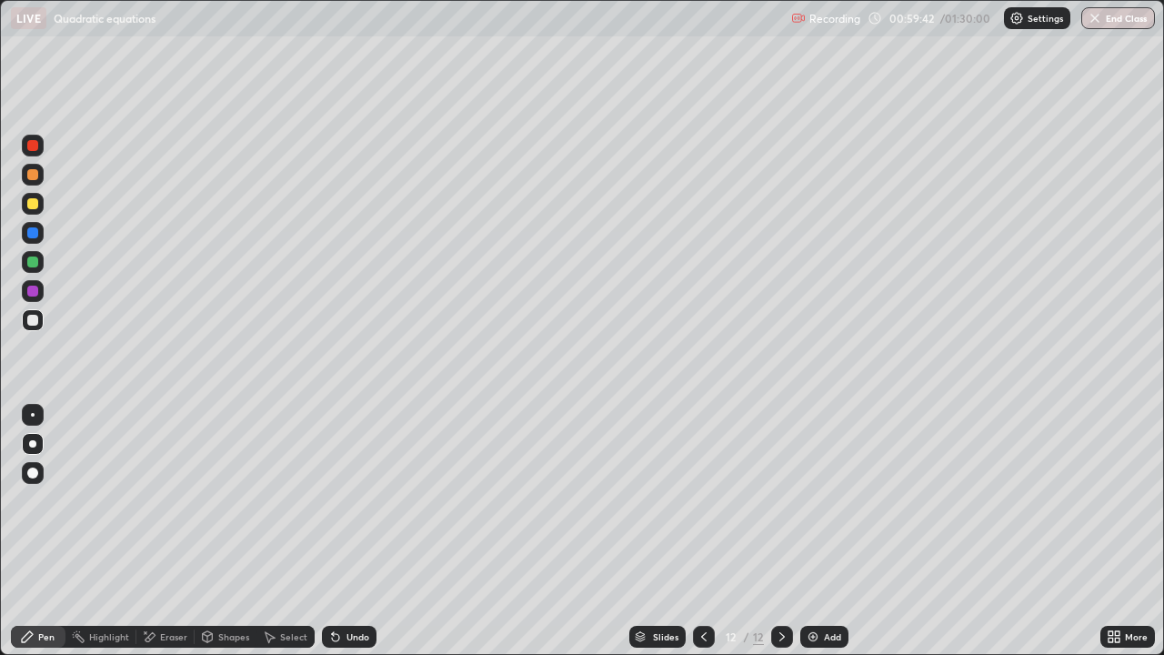
click at [37, 202] on div at bounding box center [32, 203] width 11 height 11
click at [172, 500] on div "Eraser" at bounding box center [165, 637] width 58 height 22
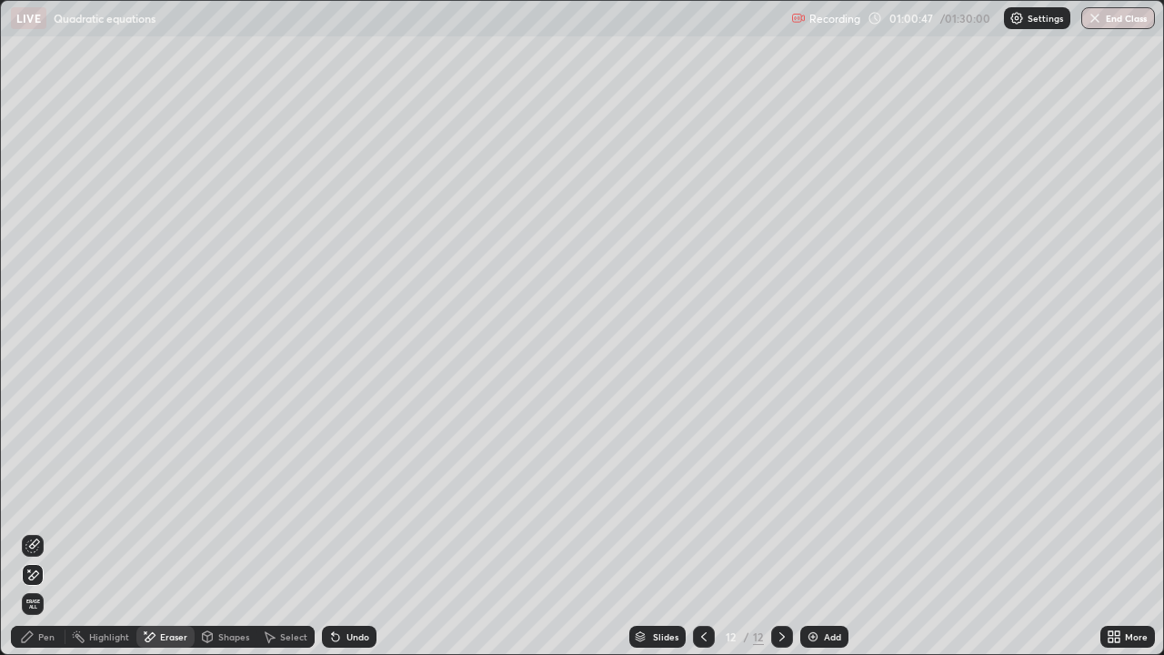
click at [45, 500] on div "Pen" at bounding box center [46, 636] width 16 height 9
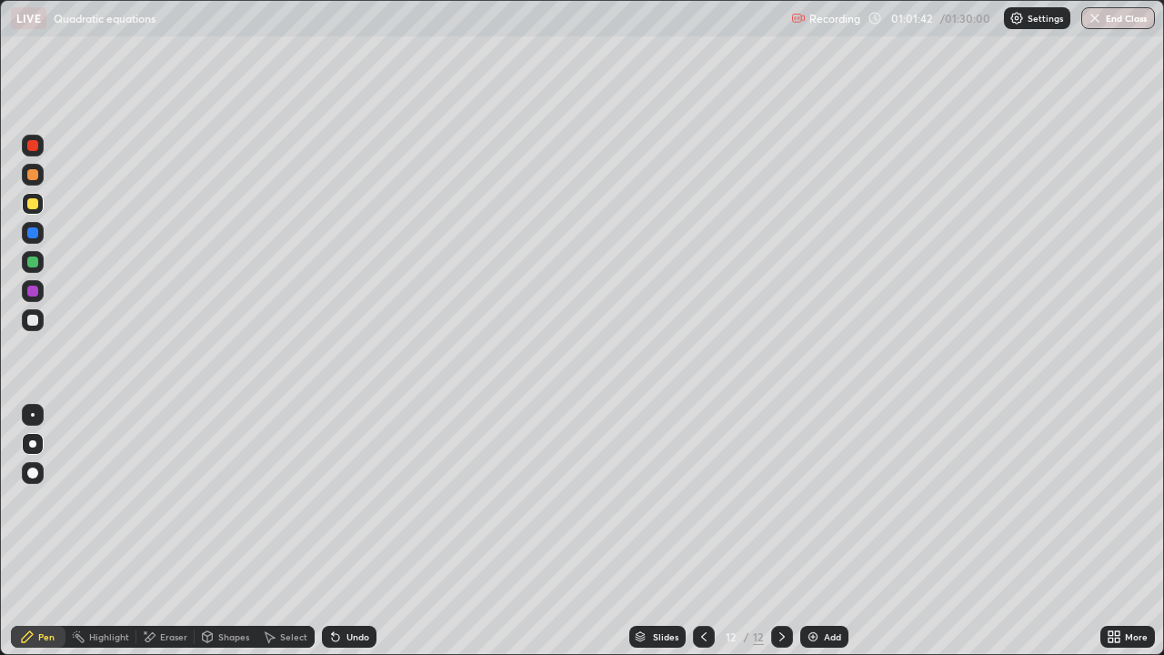
click at [33, 259] on div at bounding box center [32, 262] width 11 height 11
click at [360, 500] on div "Undo" at bounding box center [358, 636] width 23 height 9
click at [358, 500] on div "Undo" at bounding box center [358, 636] width 23 height 9
click at [362, 500] on div "Undo" at bounding box center [358, 636] width 23 height 9
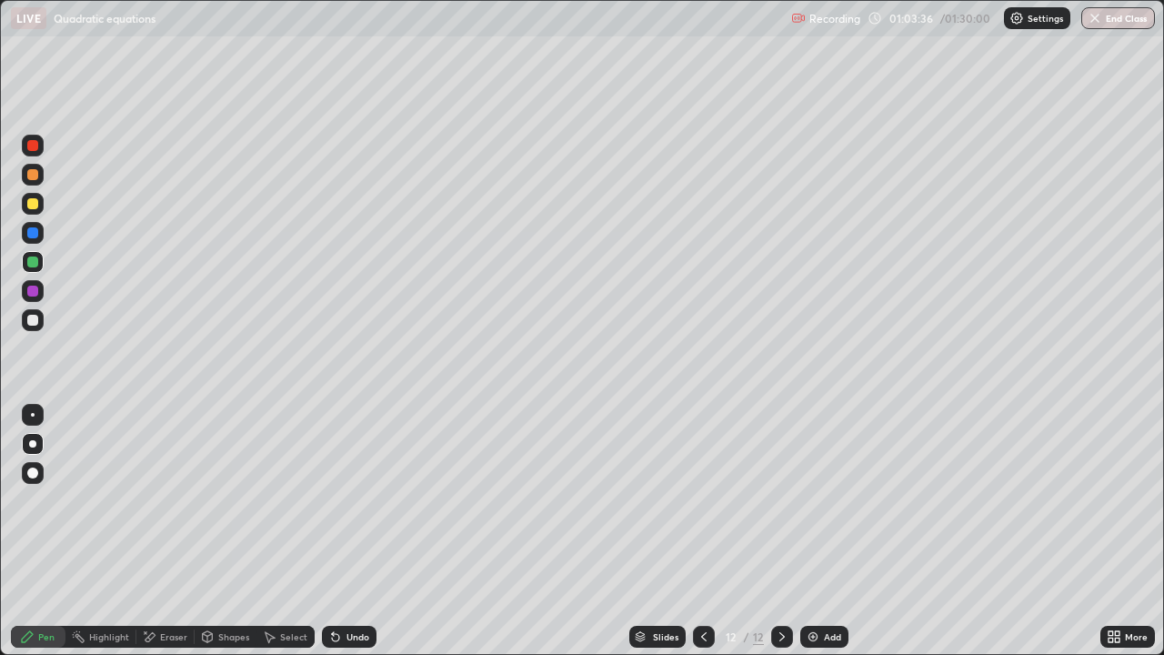
click at [351, 500] on div "Undo" at bounding box center [349, 637] width 55 height 22
click at [350, 500] on div "Undo" at bounding box center [349, 637] width 55 height 22
click at [367, 500] on div "Undo" at bounding box center [349, 637] width 55 height 22
click at [352, 500] on div "Undo" at bounding box center [358, 636] width 23 height 9
click at [354, 500] on div "Undo" at bounding box center [358, 636] width 23 height 9
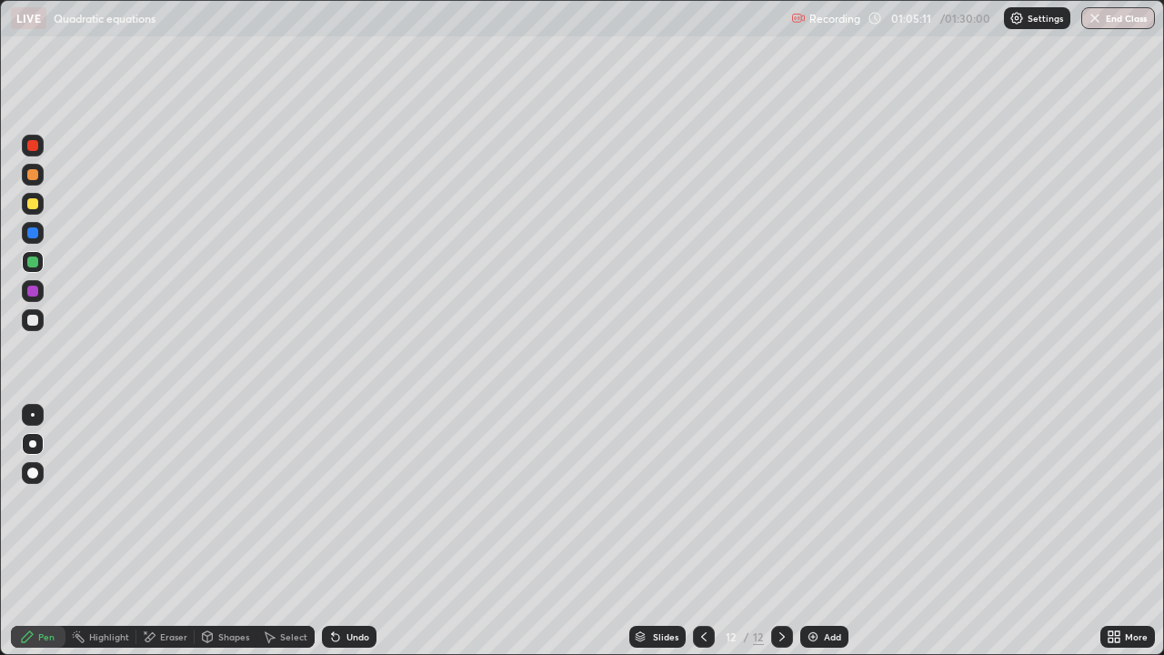
click at [700, 500] on icon at bounding box center [704, 637] width 15 height 15
click at [702, 500] on icon at bounding box center [704, 637] width 15 height 15
click at [701, 500] on icon at bounding box center [703, 636] width 5 height 9
click at [771, 500] on div at bounding box center [782, 637] width 22 height 22
click at [781, 500] on icon at bounding box center [782, 637] width 15 height 15
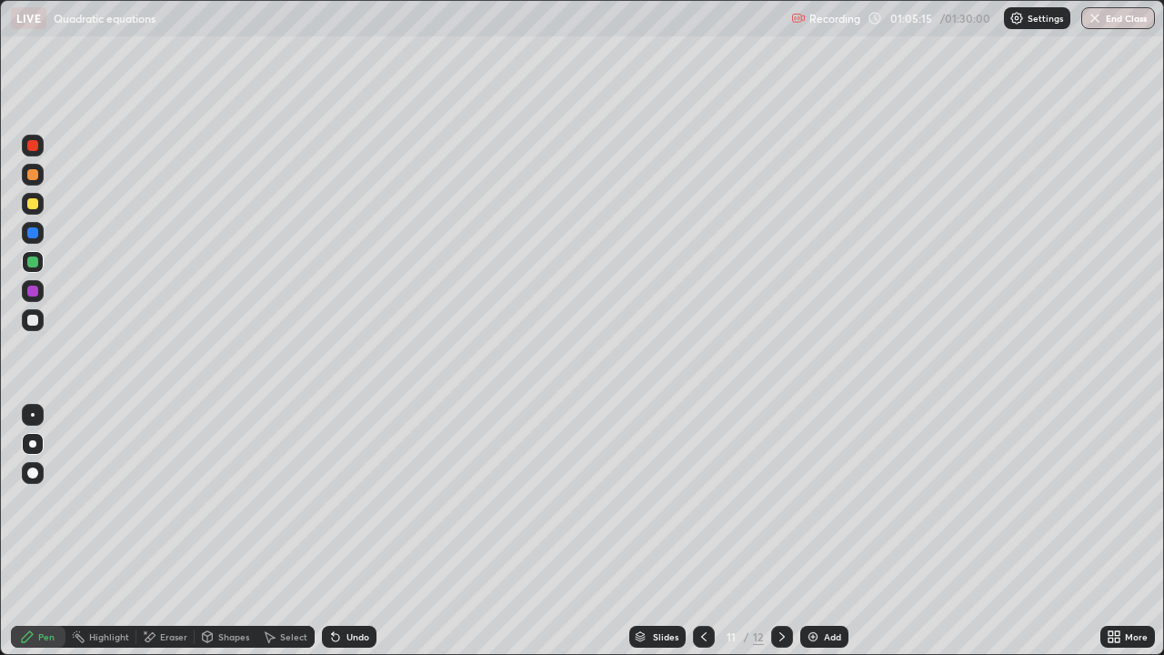
click at [781, 500] on icon at bounding box center [782, 637] width 15 height 15
click at [779, 500] on icon at bounding box center [782, 637] width 15 height 15
click at [162, 500] on div "Eraser" at bounding box center [173, 636] width 27 height 9
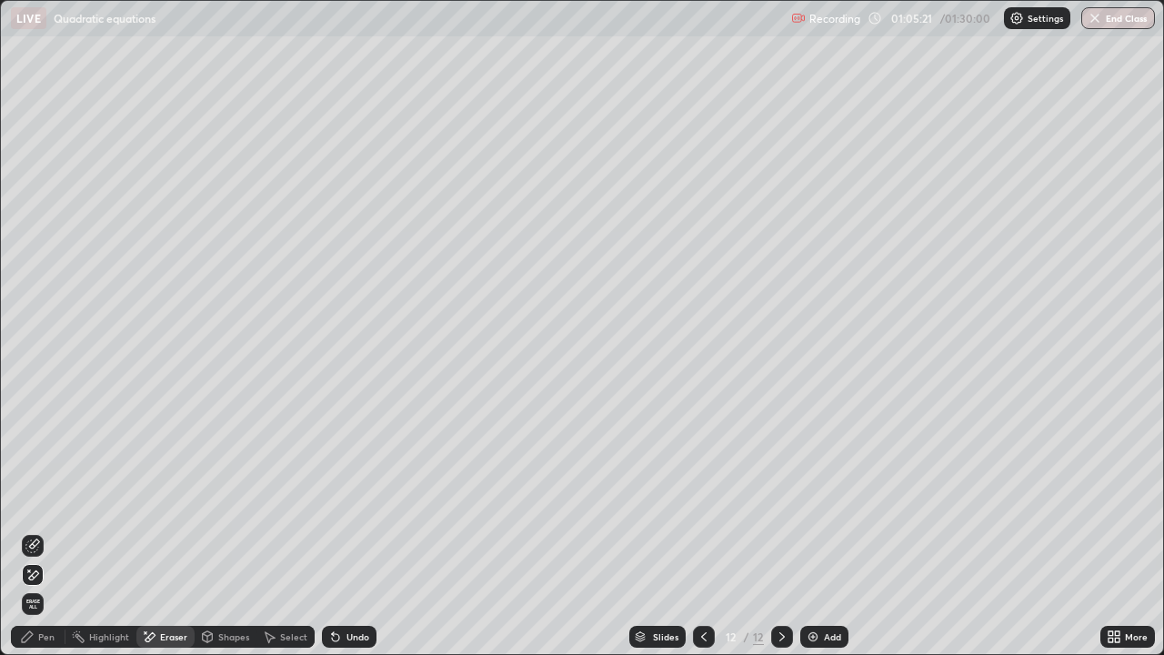
click at [53, 500] on div "Pen" at bounding box center [46, 636] width 16 height 9
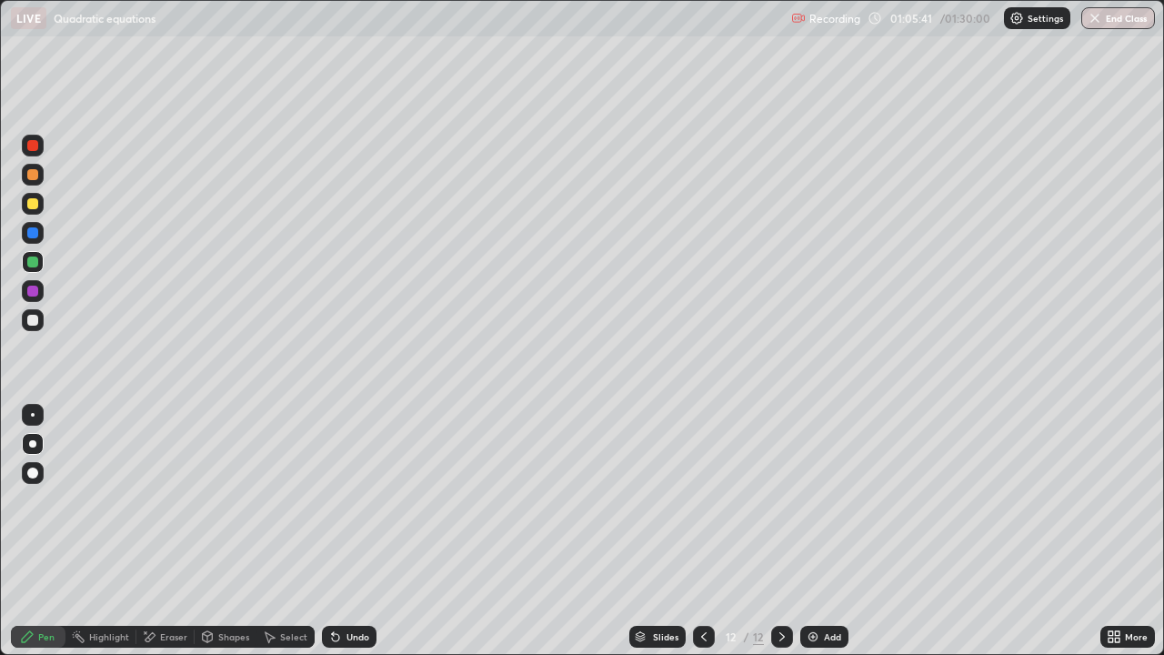
click at [698, 500] on icon at bounding box center [704, 637] width 15 height 15
click at [702, 500] on icon at bounding box center [704, 637] width 15 height 15
click at [781, 500] on icon at bounding box center [782, 637] width 15 height 15
click at [780, 500] on icon at bounding box center [782, 637] width 15 height 15
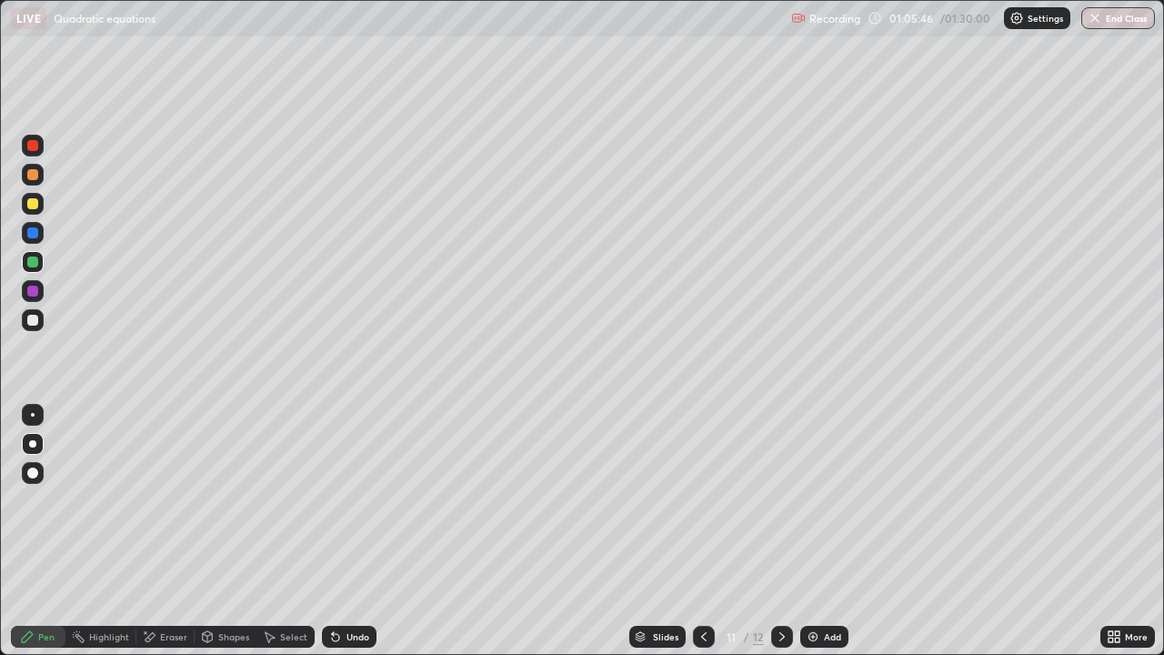
click at [781, 500] on icon at bounding box center [782, 637] width 15 height 15
click at [290, 500] on div "Select" at bounding box center [293, 636] width 27 height 9
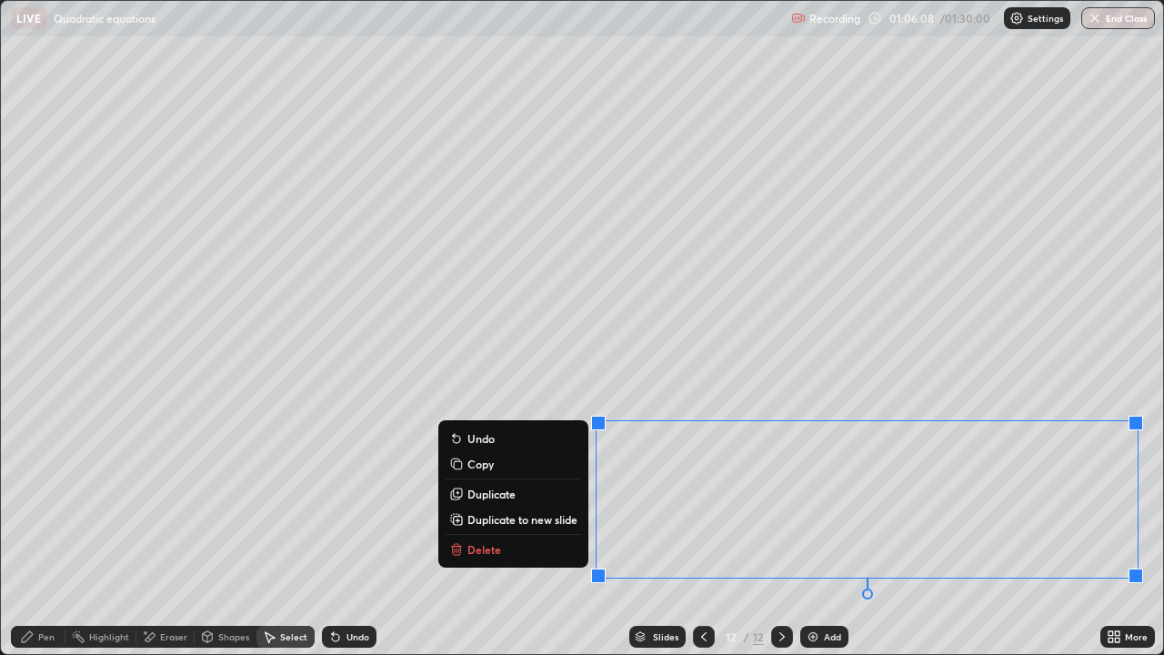
click at [538, 500] on p "Duplicate to new slide" at bounding box center [523, 519] width 110 height 15
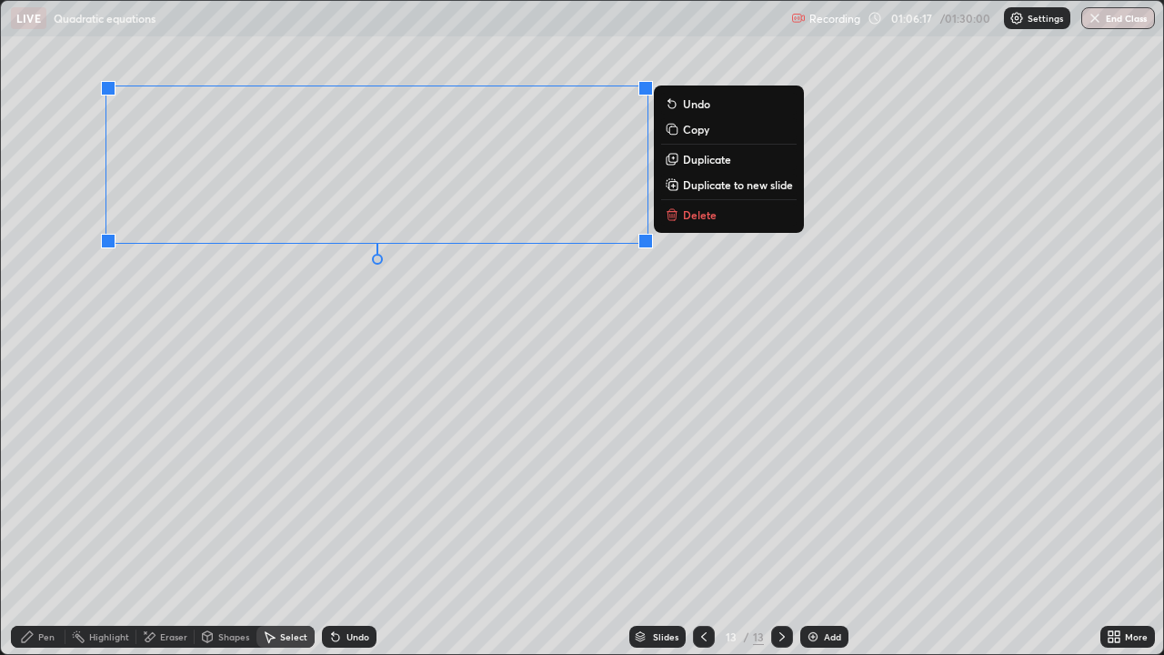
click at [166, 500] on div "Eraser" at bounding box center [173, 636] width 27 height 9
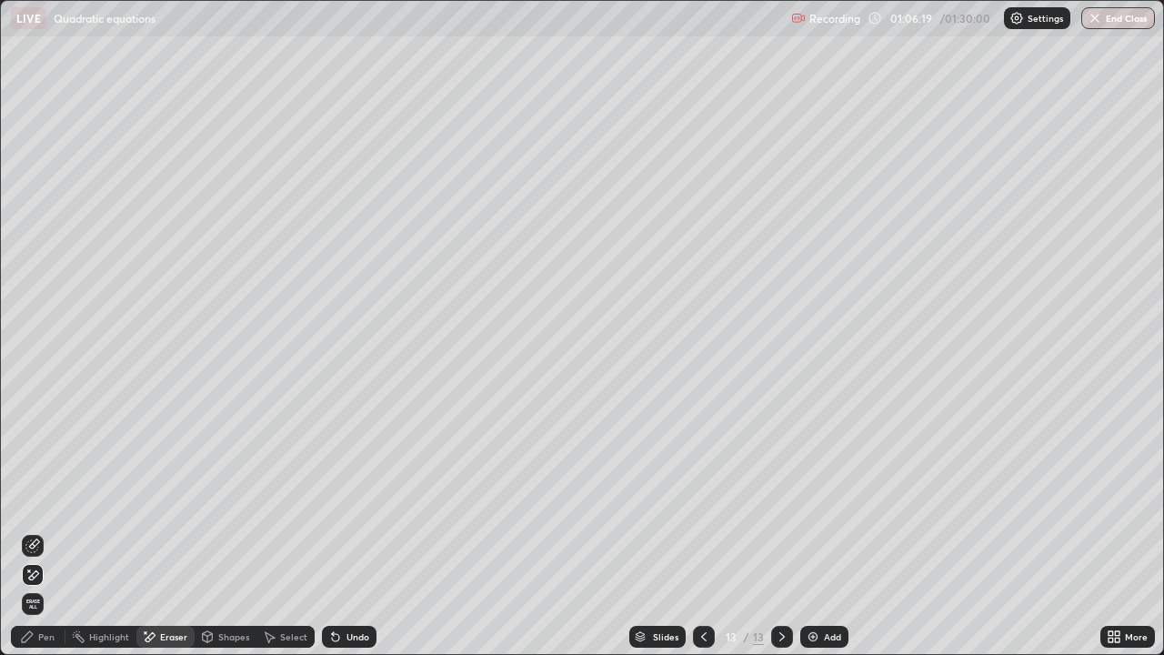
click at [34, 500] on icon at bounding box center [27, 637] width 15 height 15
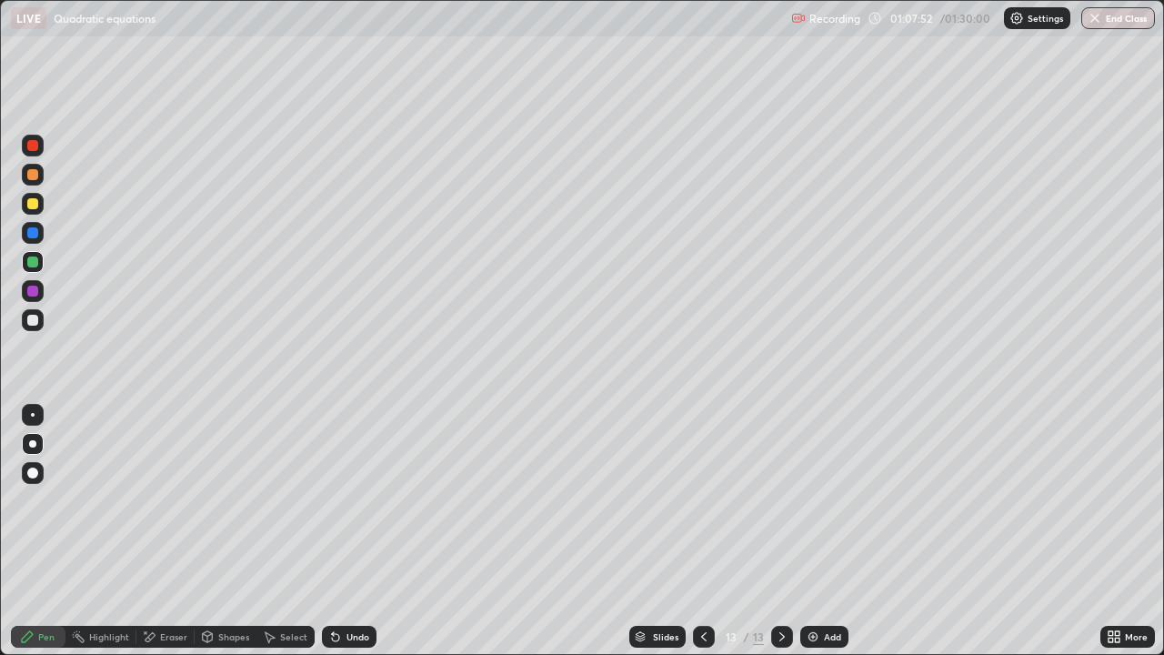
click at [176, 500] on div "Eraser" at bounding box center [173, 636] width 27 height 9
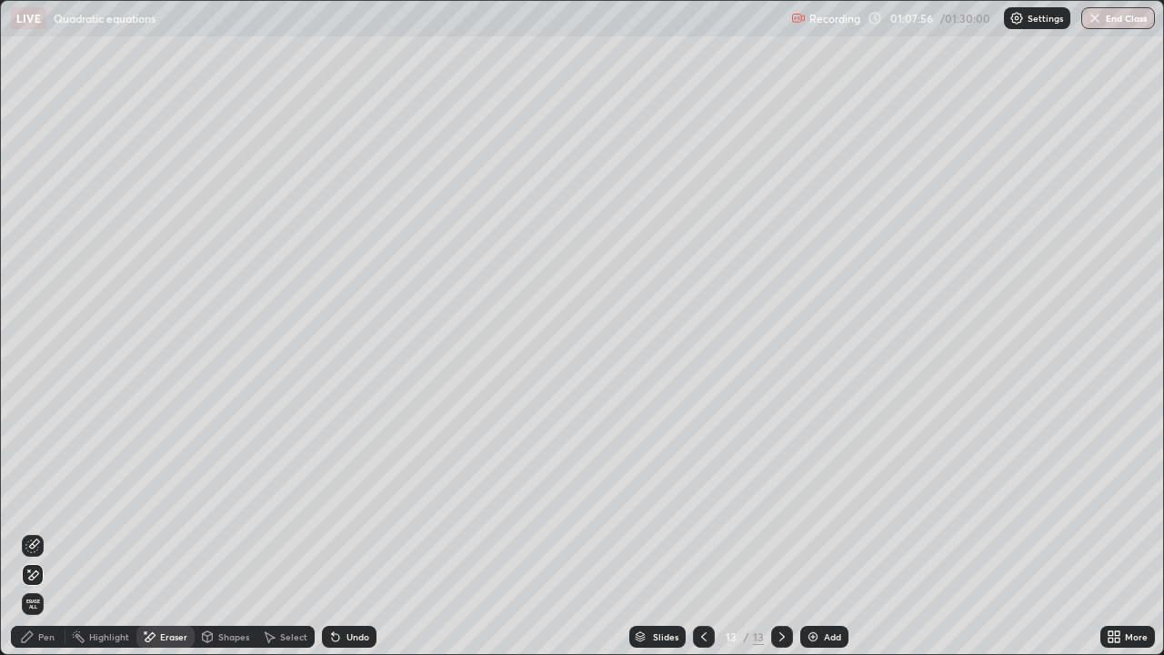
click at [45, 500] on div "Pen" at bounding box center [46, 636] width 16 height 9
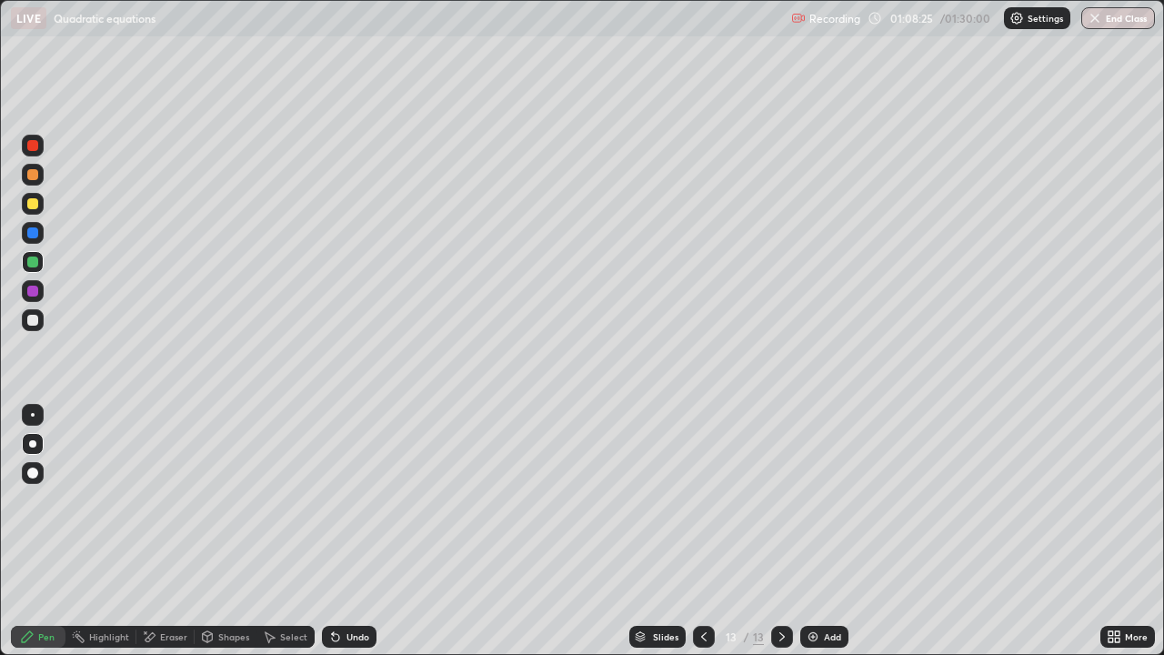
click at [703, 500] on icon at bounding box center [704, 637] width 15 height 15
click at [169, 500] on div "Eraser" at bounding box center [165, 637] width 58 height 22
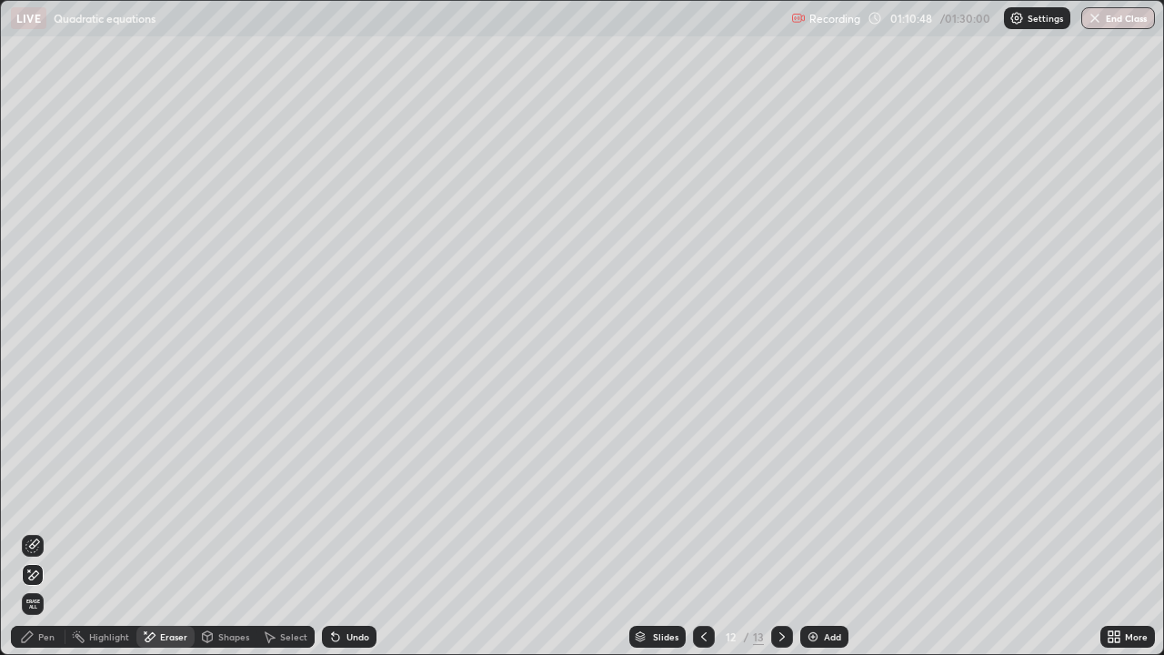
click at [789, 500] on div at bounding box center [782, 637] width 22 height 22
click at [1101, 16] on img "button" at bounding box center [1095, 18] width 15 height 15
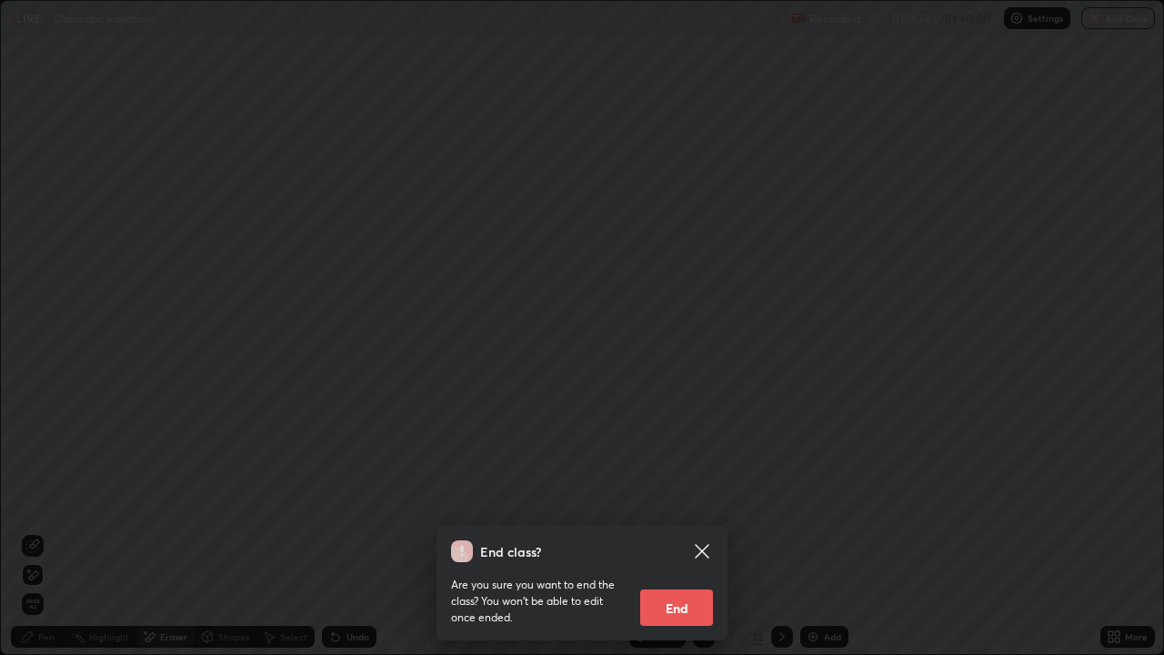
click at [683, 500] on button "End" at bounding box center [676, 607] width 73 height 36
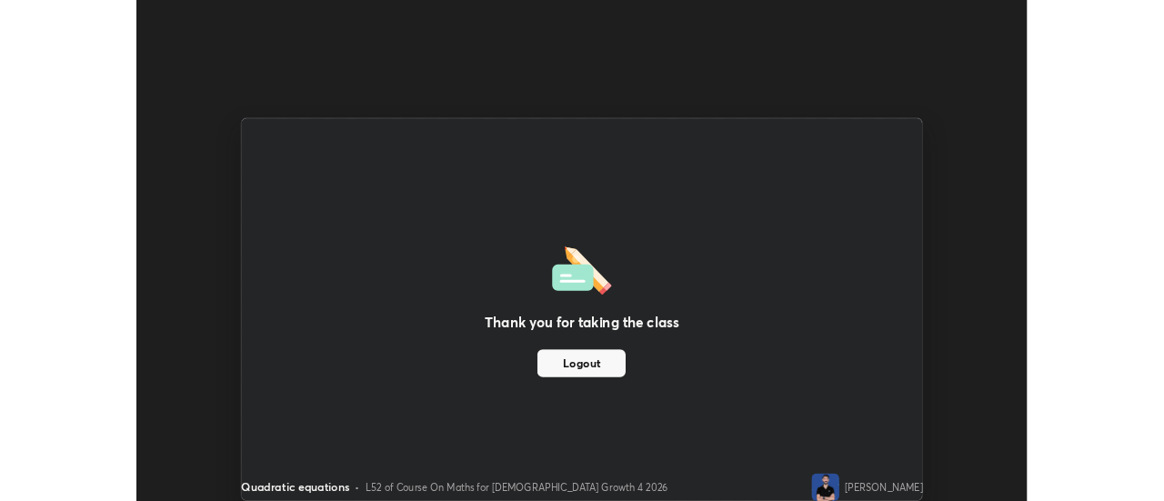
scroll to position [90471, 89808]
